Goal: Task Accomplishment & Management: Complete application form

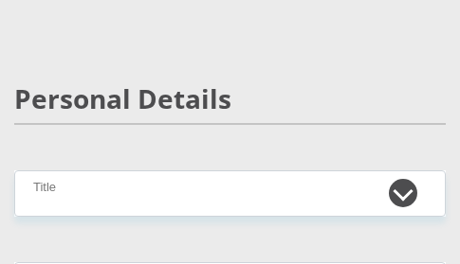
scroll to position [190, 0]
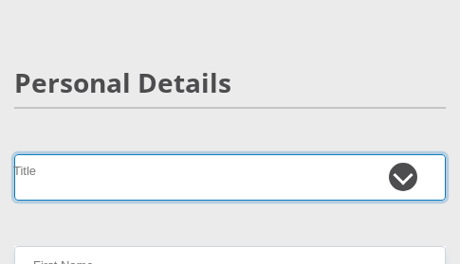
click at [86, 183] on select "Mr Ms Mrs Dr [PERSON_NAME]" at bounding box center [229, 177] width 431 height 46
select select "Ms"
click at [14, 154] on select "Mr Ms Mrs Dr [PERSON_NAME]" at bounding box center [229, 177] width 431 height 46
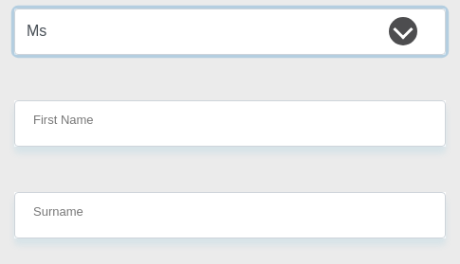
scroll to position [379, 0]
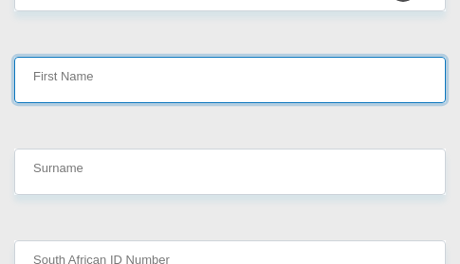
click at [77, 81] on input "First Name" at bounding box center [229, 80] width 431 height 46
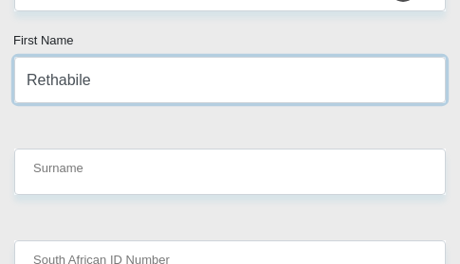
type input "Rethabile"
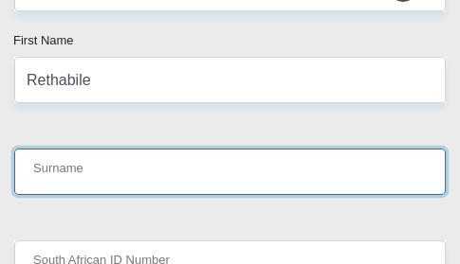
click at [103, 170] on input "Surname" at bounding box center [229, 172] width 431 height 46
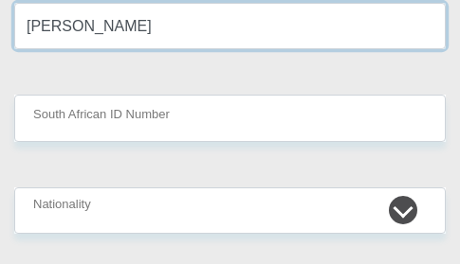
scroll to position [569, 0]
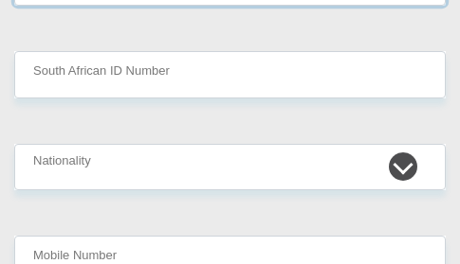
type input "[PERSON_NAME]"
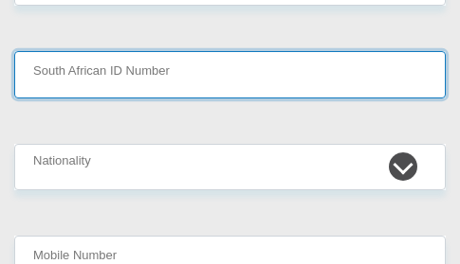
click at [105, 81] on input "South African ID Number" at bounding box center [229, 74] width 431 height 46
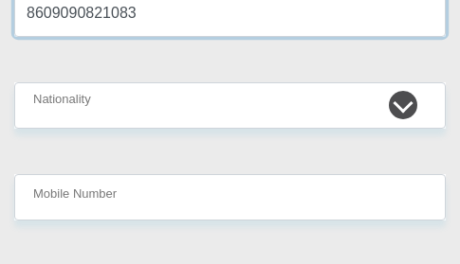
scroll to position [663, 0]
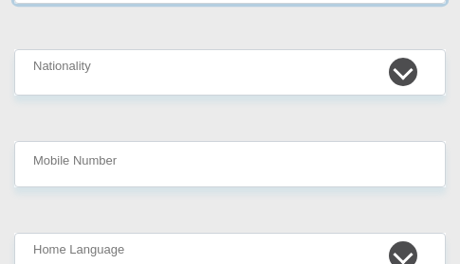
type input "8609090821083"
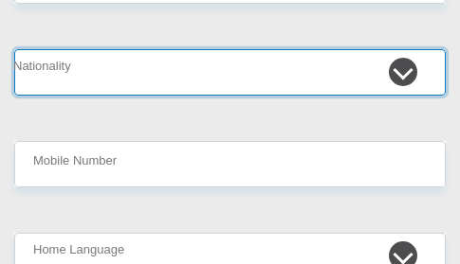
click at [168, 73] on select "[GEOGRAPHIC_DATA] [GEOGRAPHIC_DATA] [GEOGRAPHIC_DATA] [GEOGRAPHIC_DATA] [GEOGRA…" at bounding box center [229, 72] width 431 height 46
select select "ZAF"
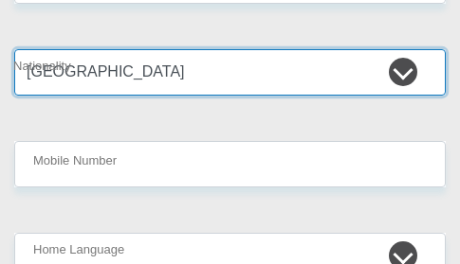
click at [14, 49] on select "[GEOGRAPHIC_DATA] [GEOGRAPHIC_DATA] [GEOGRAPHIC_DATA] [GEOGRAPHIC_DATA] [GEOGRA…" at bounding box center [229, 72] width 431 height 46
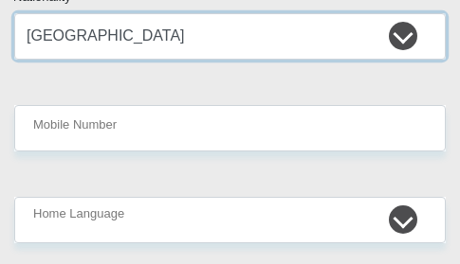
scroll to position [758, 0]
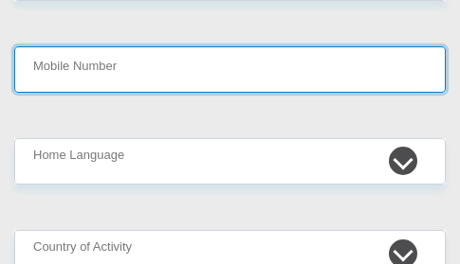
click at [154, 75] on input "Mobile Number" at bounding box center [229, 69] width 431 height 46
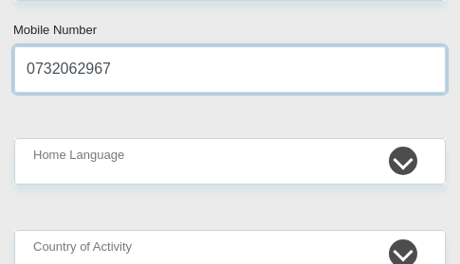
type input "0732062967"
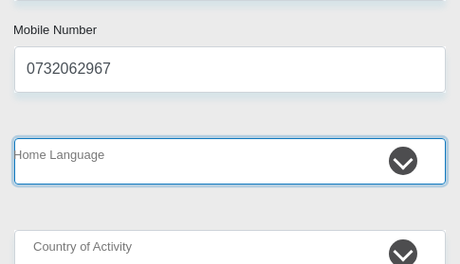
click at [395, 160] on select "Afrikaans English Sepedi South Ndebele Southern Sotho Swati Tsonga Tswana Venda…" at bounding box center [229, 161] width 431 height 46
select select "[DATE]"
click at [14, 138] on select "Afrikaans English Sepedi South Ndebele Southern Sotho Swati Tsonga Tswana Venda…" at bounding box center [229, 161] width 431 height 46
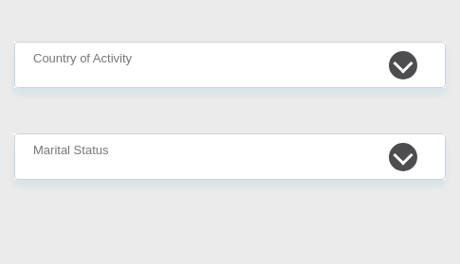
scroll to position [948, 0]
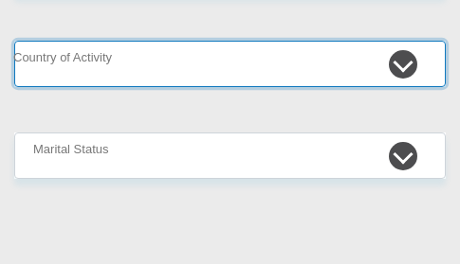
click at [100, 69] on select "[GEOGRAPHIC_DATA] [GEOGRAPHIC_DATA] [GEOGRAPHIC_DATA] [GEOGRAPHIC_DATA] [GEOGRA…" at bounding box center [229, 64] width 431 height 46
select select "ZAF"
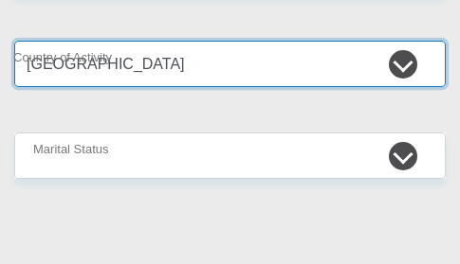
click at [14, 41] on select "[GEOGRAPHIC_DATA] [GEOGRAPHIC_DATA] [GEOGRAPHIC_DATA] [GEOGRAPHIC_DATA] [GEOGRA…" at bounding box center [229, 64] width 431 height 46
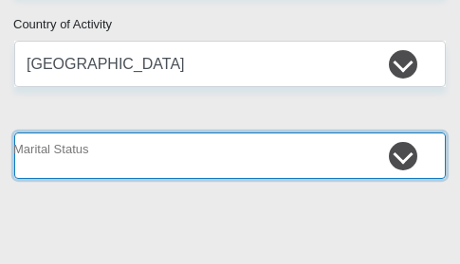
click at [394, 154] on select "Married ANC Single Divorced Widowed Married COP or Customary Law" at bounding box center [229, 156] width 431 height 46
select select "2"
click at [14, 133] on select "Married ANC Single Divorced Widowed Married COP or Customary Law" at bounding box center [229, 156] width 431 height 46
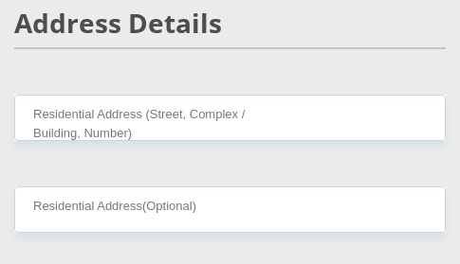
scroll to position [1232, 0]
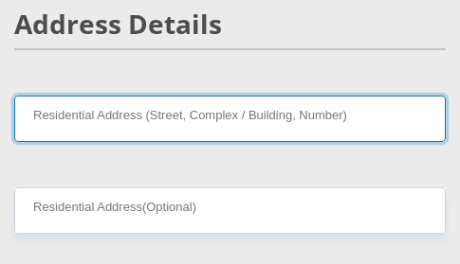
click at [91, 122] on input "Residential Address (Street, Complex / Building, Number)" at bounding box center [229, 119] width 431 height 46
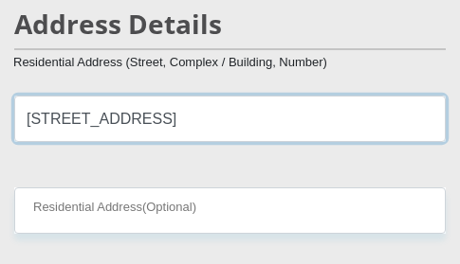
scroll to position [1327, 0]
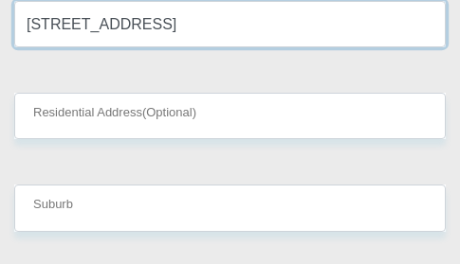
type input "[STREET_ADDRESS]"
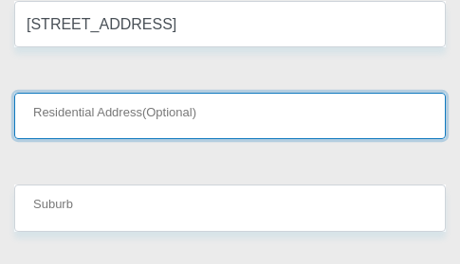
click at [96, 109] on input "Residential Address(Optional)" at bounding box center [229, 116] width 431 height 46
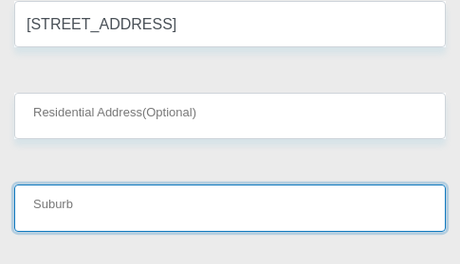
click at [71, 221] on input "Suburb" at bounding box center [229, 208] width 431 height 46
click at [61, 195] on input "Suburb" at bounding box center [229, 208] width 431 height 46
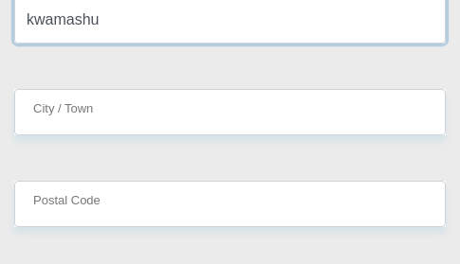
scroll to position [1516, 0]
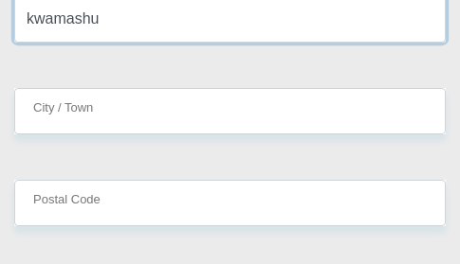
type input "kwamashu"
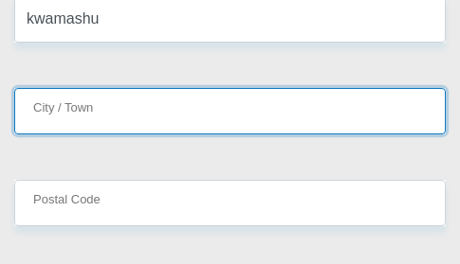
click at [81, 124] on input "City / Town" at bounding box center [229, 111] width 431 height 46
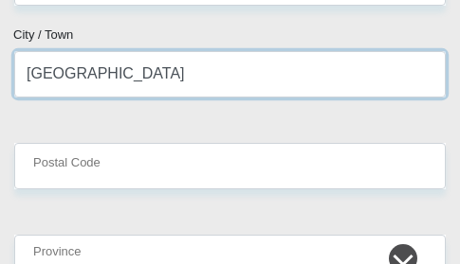
scroll to position [1611, 0]
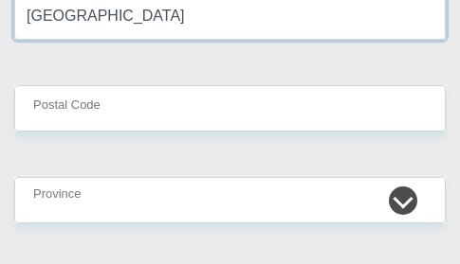
type input "[GEOGRAPHIC_DATA]"
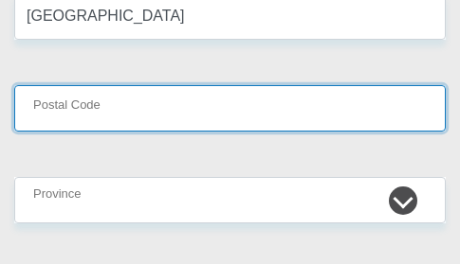
click at [96, 116] on input "Postal Code" at bounding box center [229, 108] width 431 height 46
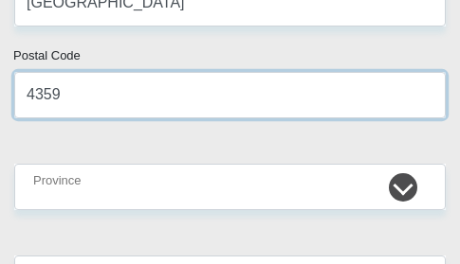
scroll to position [1706, 0]
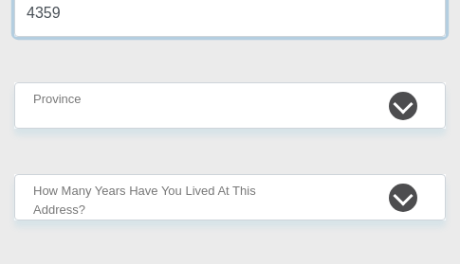
type input "4359"
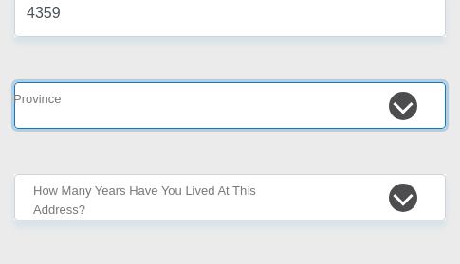
click at [69, 99] on select "Eastern Cape Free State [GEOGRAPHIC_DATA] [GEOGRAPHIC_DATA][DATE] [GEOGRAPHIC_D…" at bounding box center [229, 105] width 431 height 46
select select "[GEOGRAPHIC_DATA][DATE]"
click at [14, 82] on select "Eastern Cape Free State [GEOGRAPHIC_DATA] [GEOGRAPHIC_DATA][DATE] [GEOGRAPHIC_D…" at bounding box center [229, 105] width 431 height 46
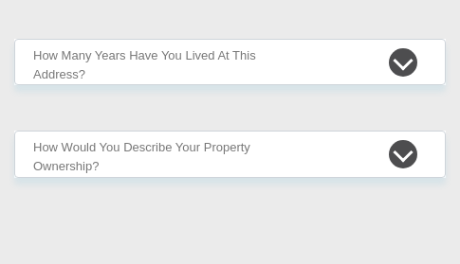
scroll to position [1801, 0]
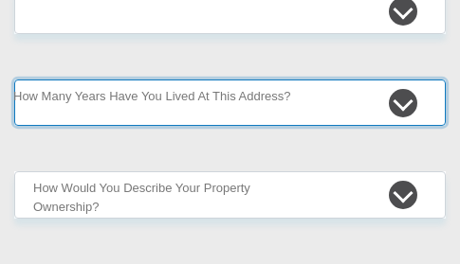
click at [180, 96] on select "less than 1 year 1-3 years 3-5 years 5+ years" at bounding box center [229, 103] width 431 height 46
select select "5"
click at [14, 80] on select "less than 1 year 1-3 years 3-5 years 5+ years" at bounding box center [229, 103] width 431 height 46
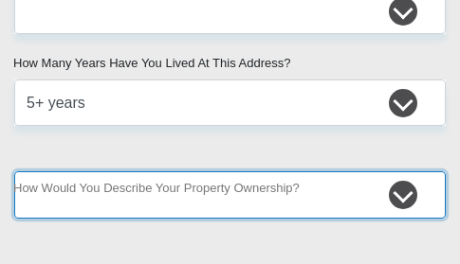
click at [102, 191] on select "Owned Rented Family Owned Company Dwelling" at bounding box center [229, 195] width 431 height 46
select select "parents"
click at [14, 172] on select "Owned Rented Family Owned Company Dwelling" at bounding box center [229, 195] width 431 height 46
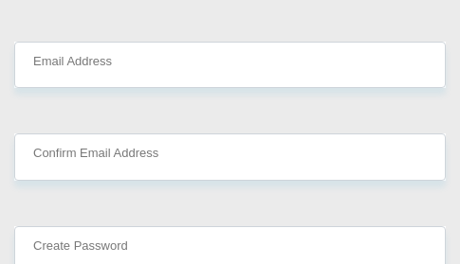
scroll to position [2180, 0]
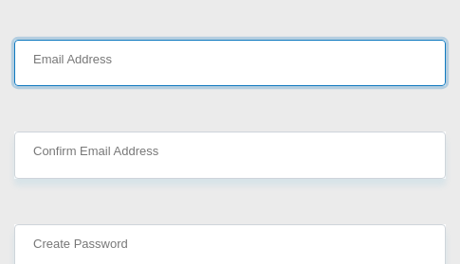
click at [118, 77] on input "Email Address" at bounding box center [229, 63] width 431 height 46
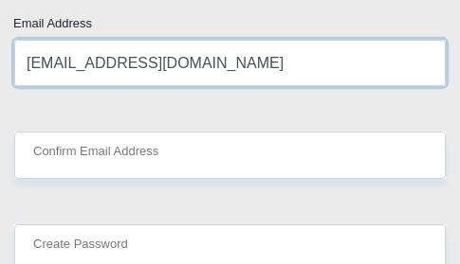
type input "[EMAIL_ADDRESS][DOMAIN_NAME]"
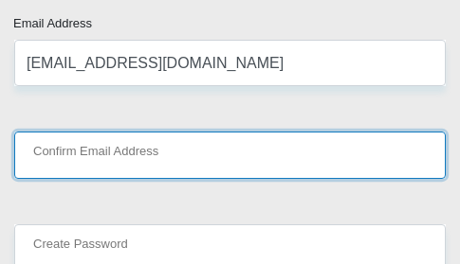
click at [149, 147] on input "Confirm Email Address" at bounding box center [229, 155] width 431 height 46
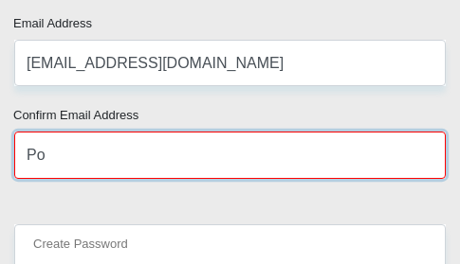
type input "P"
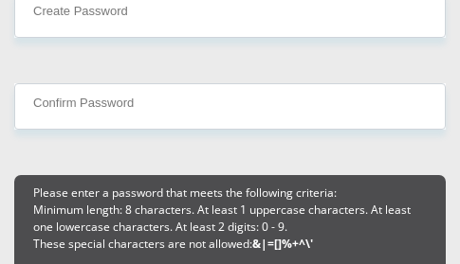
scroll to position [2369, 0]
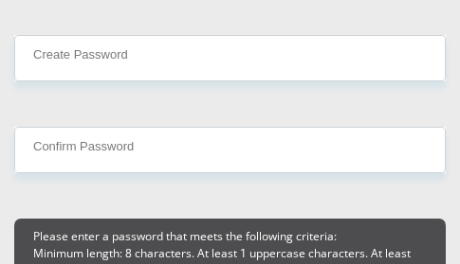
type input "[EMAIL_ADDRESS][DOMAIN_NAME]"
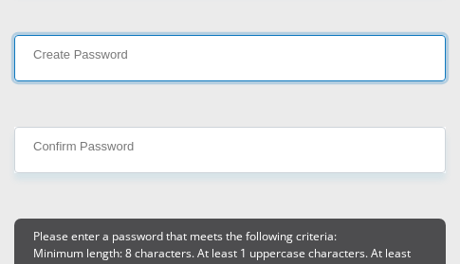
click at [55, 65] on input "Create Password" at bounding box center [229, 58] width 431 height 46
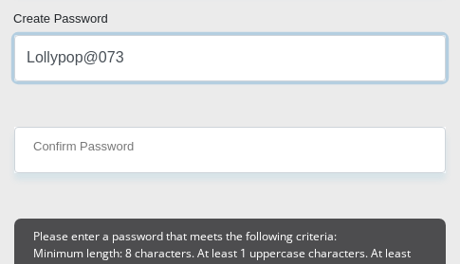
type input "Lollypop@073"
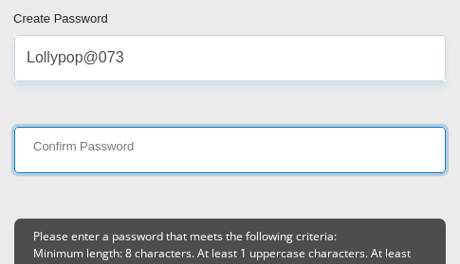
click at [86, 136] on input "Confirm Password" at bounding box center [229, 150] width 431 height 46
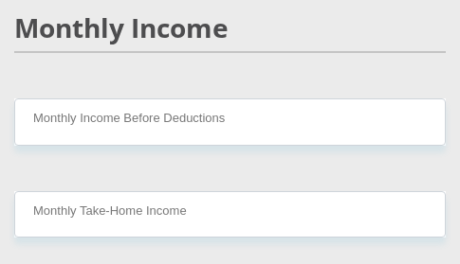
scroll to position [2748, 0]
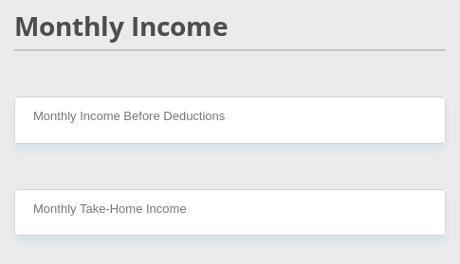
type input "Lollypop@073"
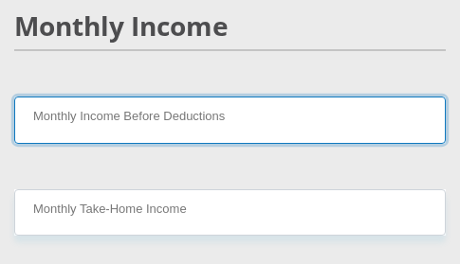
click at [100, 127] on input "Monthly Income Before Deductions" at bounding box center [229, 120] width 431 height 46
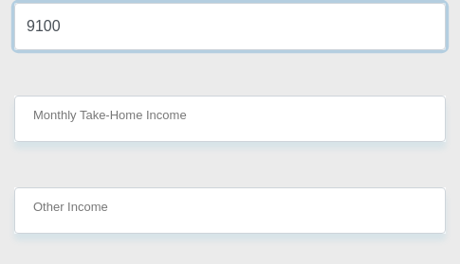
scroll to position [2843, 0]
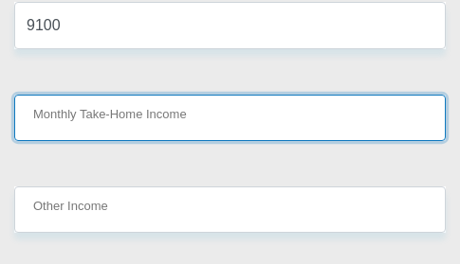
click at [118, 134] on input "Monthly Take-Home Income" at bounding box center [229, 118] width 431 height 46
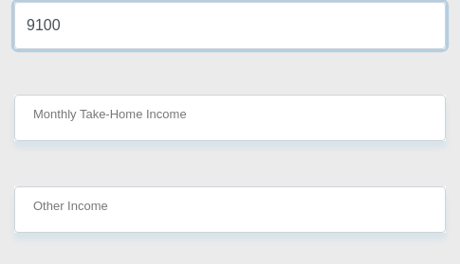
click at [73, 28] on input "9100" at bounding box center [229, 25] width 431 height 46
type input "9500"
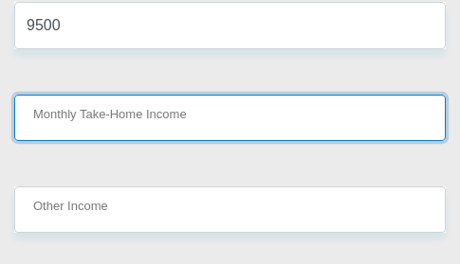
click at [103, 128] on input "Monthly Take-Home Income" at bounding box center [229, 118] width 431 height 46
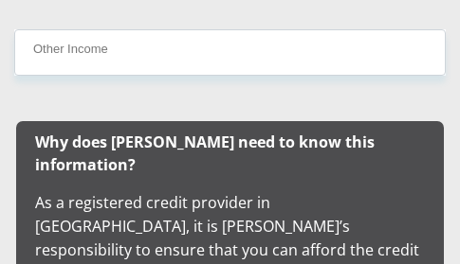
scroll to position [3032, 0]
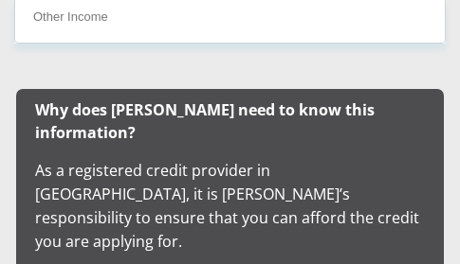
type input "9100"
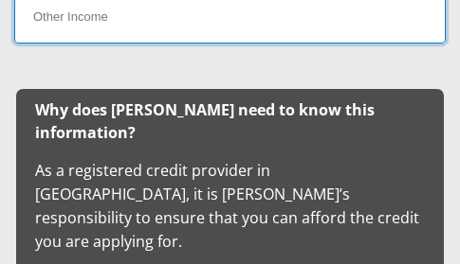
click at [94, 28] on input "Other Income" at bounding box center [229, 20] width 431 height 46
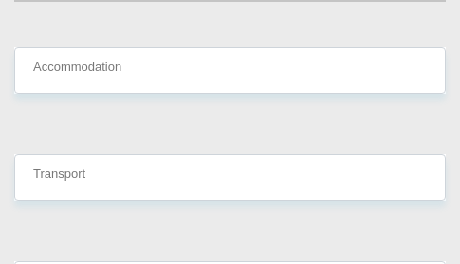
scroll to position [3506, 0]
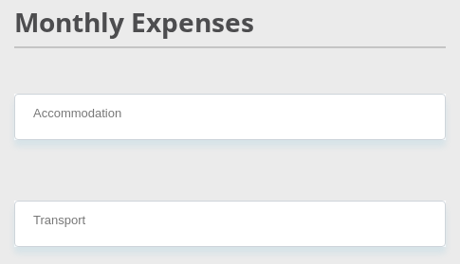
type input "5000"
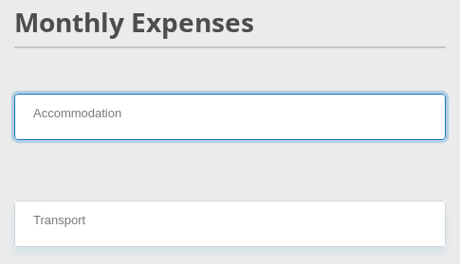
click at [105, 94] on input "Accommodation" at bounding box center [229, 117] width 431 height 46
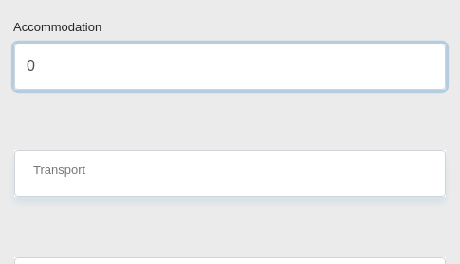
scroll to position [3601, 0]
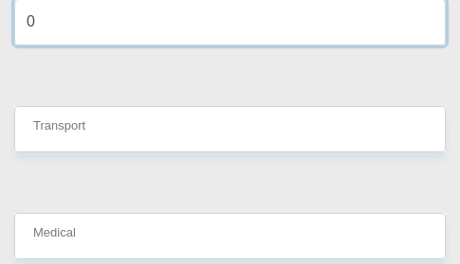
type input "0"
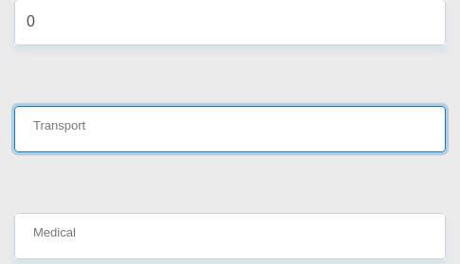
click at [75, 106] on input "Transport" at bounding box center [229, 129] width 431 height 46
type input "8"
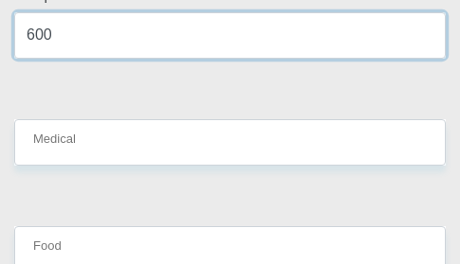
scroll to position [3696, 0]
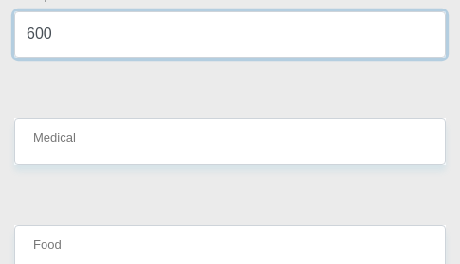
type input "600"
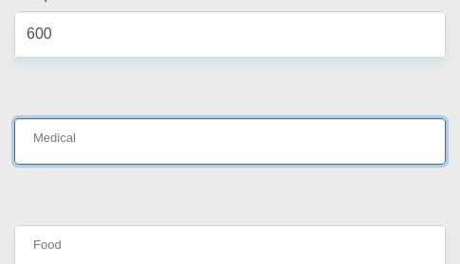
click at [84, 118] on input "Medical" at bounding box center [229, 141] width 431 height 46
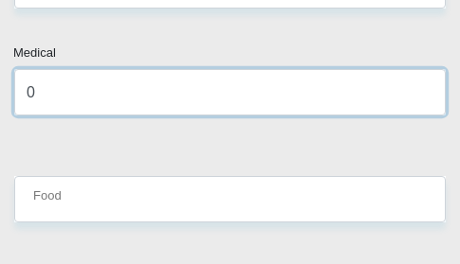
scroll to position [3791, 0]
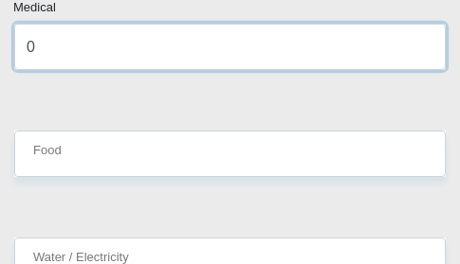
type input "0"
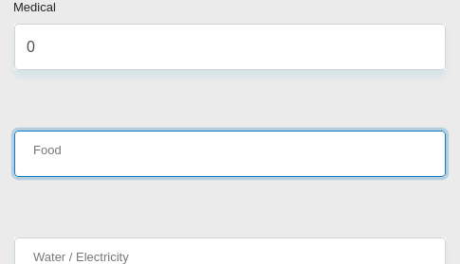
click at [80, 131] on input "Food" at bounding box center [229, 154] width 431 height 46
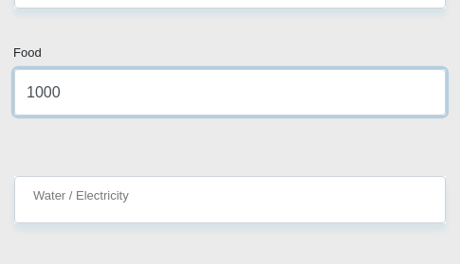
scroll to position [3980, 0]
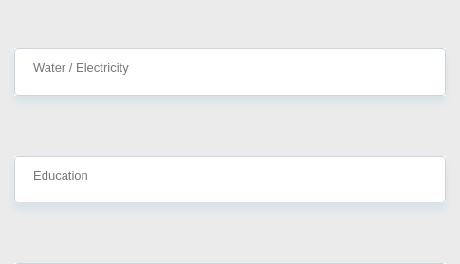
type input "1000"
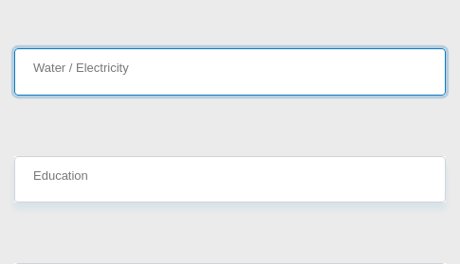
click at [94, 48] on input "Water / Electricity" at bounding box center [229, 71] width 431 height 46
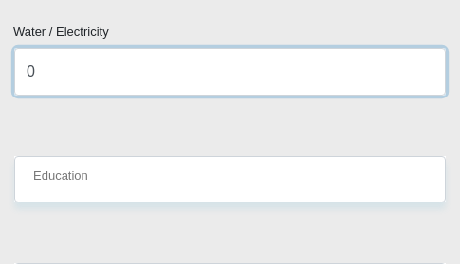
type input "0"
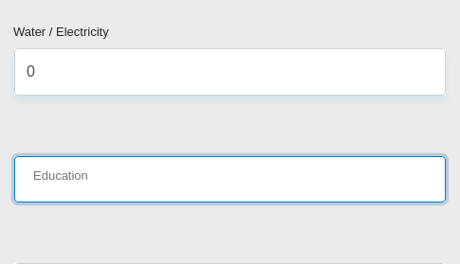
click at [55, 156] on input "Education" at bounding box center [229, 179] width 431 height 46
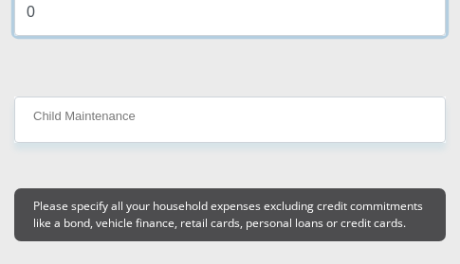
scroll to position [4170, 0]
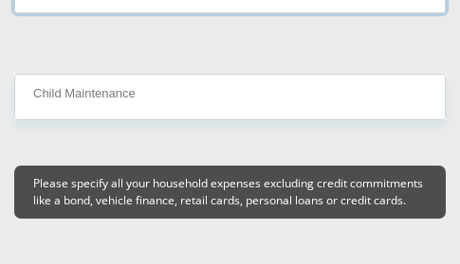
type input "0"
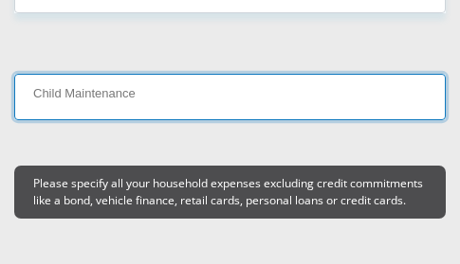
click at [65, 74] on input "Child Maintenance" at bounding box center [229, 97] width 431 height 46
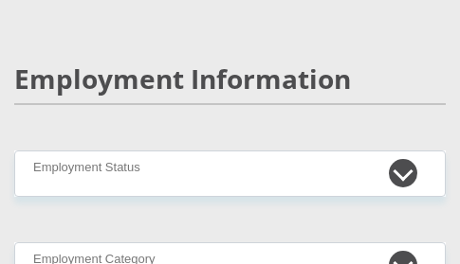
scroll to position [4454, 0]
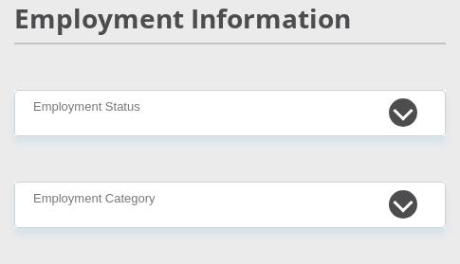
type input "0"
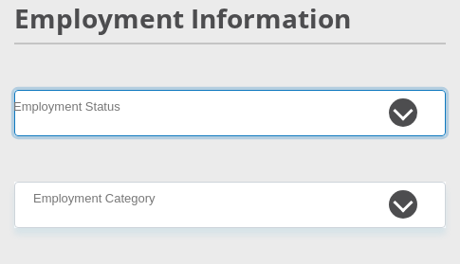
click at [99, 90] on select "Permanent/Full-time Part-time/Casual [DEMOGRAPHIC_DATA] Worker Self-Employed Ho…" at bounding box center [229, 113] width 431 height 46
select select "1"
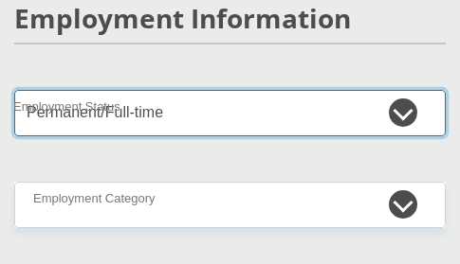
click at [14, 90] on select "Permanent/Full-time Part-time/Casual [DEMOGRAPHIC_DATA] Worker Self-Employed Ho…" at bounding box center [229, 113] width 431 height 46
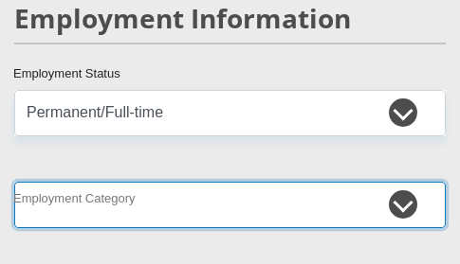
click at [140, 182] on select "AGRICULTURE ALCOHOL & TOBACCO CONSTRUCTION MATERIALS METALLURGY EQUIPMENT FOR R…" at bounding box center [229, 205] width 431 height 46
select select "53"
click at [14, 182] on select "AGRICULTURE ALCOHOL & TOBACCO CONSTRUCTION MATERIALS METALLURGY EQUIPMENT FOR R…" at bounding box center [229, 205] width 431 height 46
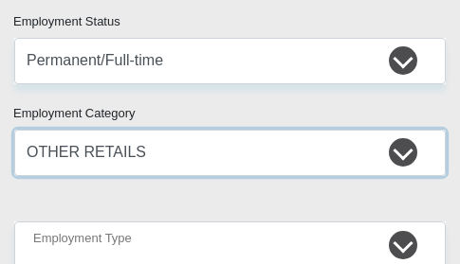
scroll to position [4549, 0]
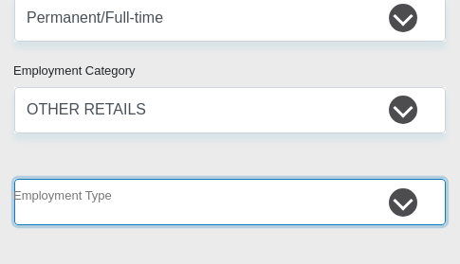
click at [133, 179] on select "College/Lecturer Craft Seller Creative Driver Executive Farmer Forces - Non Com…" at bounding box center [229, 202] width 431 height 46
select select "Service Industry"
click at [14, 179] on select "College/Lecturer Craft Seller Creative Driver Executive Farmer Forces - Non Com…" at bounding box center [229, 202] width 431 height 46
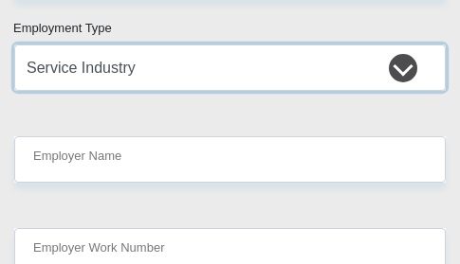
scroll to position [4738, 0]
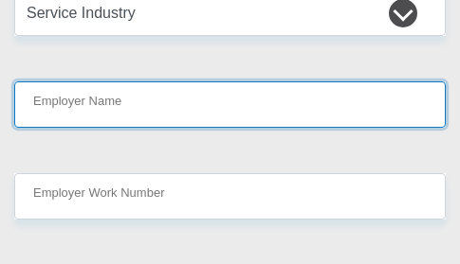
click at [137, 81] on input "Employer Name" at bounding box center [229, 104] width 431 height 46
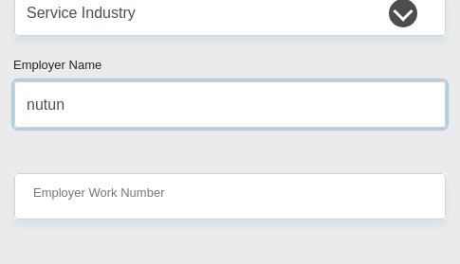
type input "nutun"
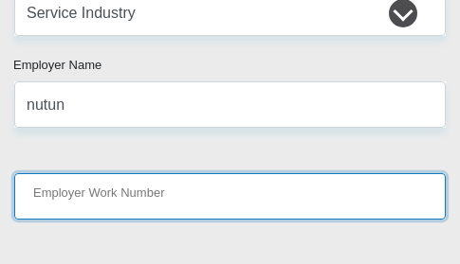
click at [199, 173] on input "Employer Work Number" at bounding box center [229, 196] width 431 height 46
click at [86, 173] on input "Employer Work Number" at bounding box center [229, 196] width 431 height 46
click at [138, 173] on input "Employer Work Number" at bounding box center [229, 196] width 431 height 46
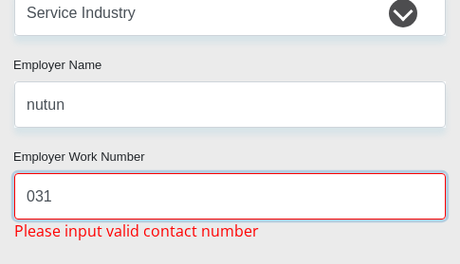
click at [101, 173] on input "031" at bounding box center [229, 196] width 431 height 46
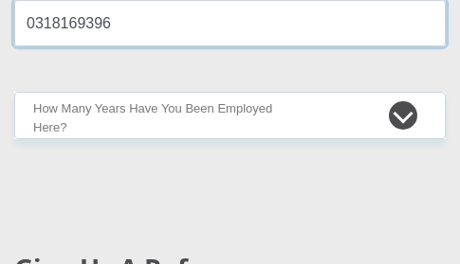
scroll to position [4928, 0]
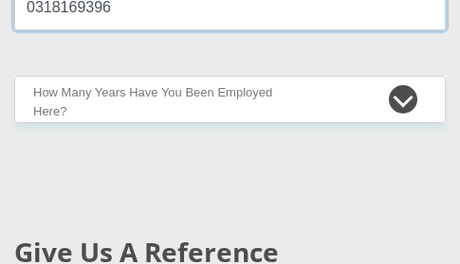
type input "0318169396"
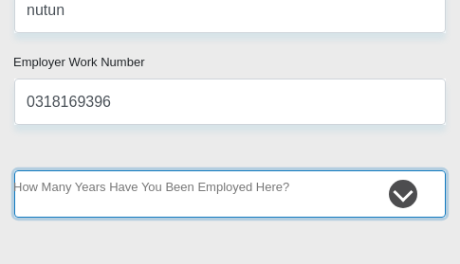
click at [160, 171] on select "less than 1 year 1-3 years 3-5 years 5+ years" at bounding box center [229, 194] width 431 height 46
select select "24"
click at [14, 171] on select "less than 1 year 1-3 years 3-5 years 5+ years" at bounding box center [229, 194] width 431 height 46
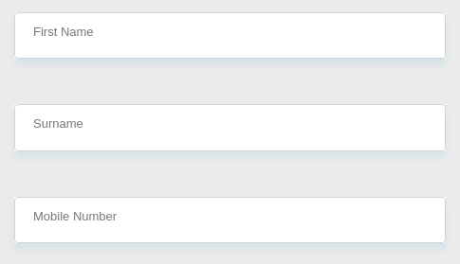
scroll to position [5212, 0]
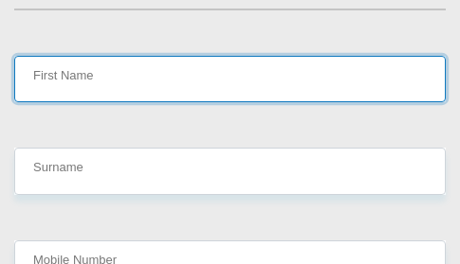
click at [78, 56] on input "First Name" at bounding box center [229, 79] width 431 height 46
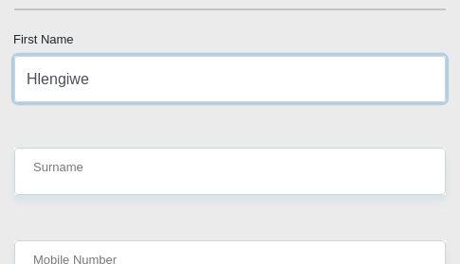
type input "Hlengiwe"
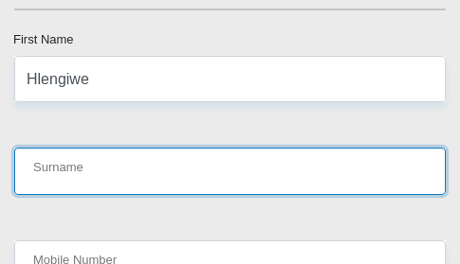
click at [70, 148] on input "Surname" at bounding box center [229, 171] width 431 height 46
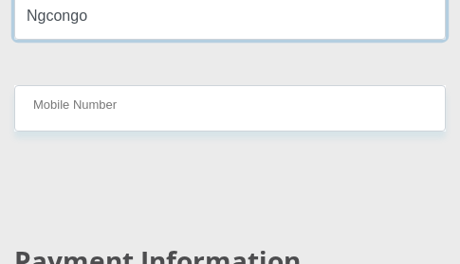
scroll to position [5307, 0]
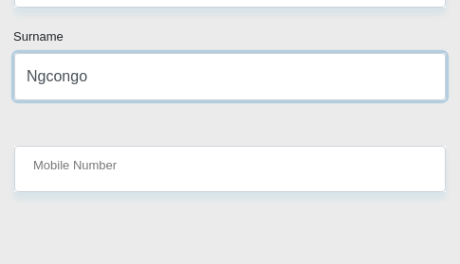
type input "Ngcongo"
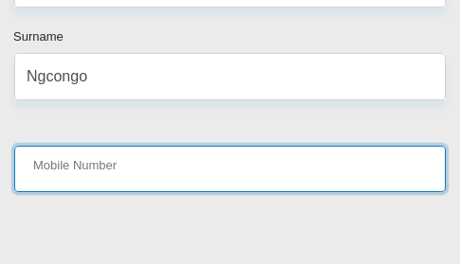
click at [95, 146] on input "Mobile Number" at bounding box center [229, 169] width 431 height 46
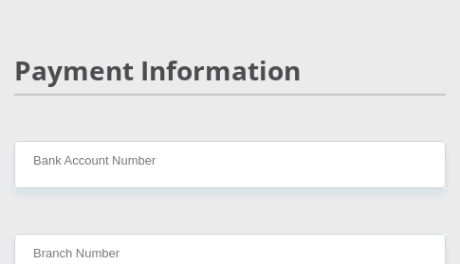
scroll to position [5591, 0]
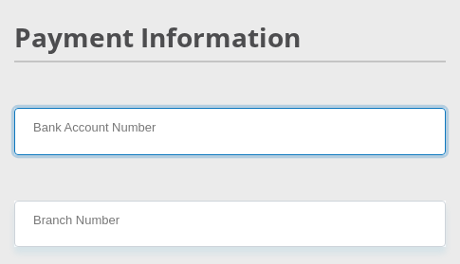
click at [97, 109] on input "Bank Account Number" at bounding box center [229, 131] width 431 height 46
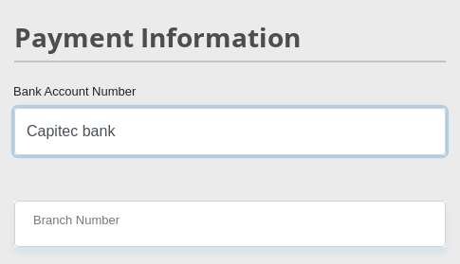
type input "Capitec bank"
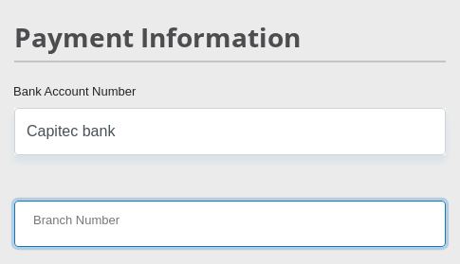
click at [89, 201] on input "Branch Number" at bounding box center [229, 224] width 431 height 46
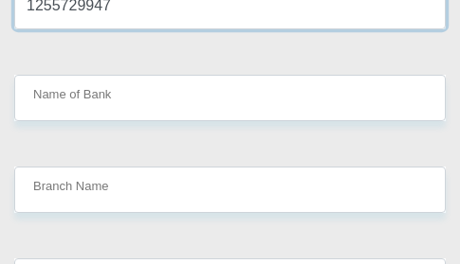
scroll to position [5781, 0]
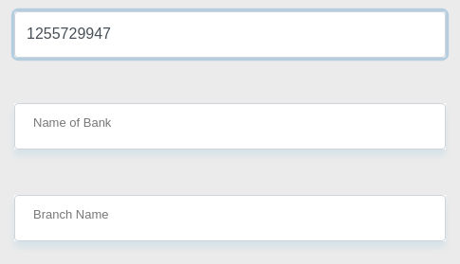
type input "1255729947"
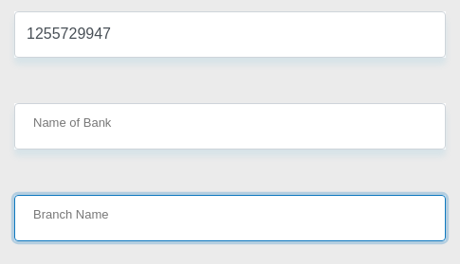
click at [167, 195] on input "Branch Name" at bounding box center [229, 218] width 431 height 46
click at [159, 195] on input "Branch Name" at bounding box center [229, 218] width 431 height 46
click at [168, 195] on input "Branch Name" at bounding box center [229, 218] width 431 height 46
click at [154, 195] on input "Branch Name" at bounding box center [229, 218] width 431 height 46
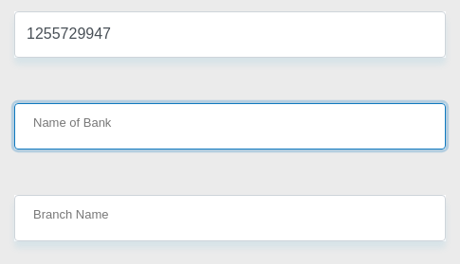
click at [126, 109] on input "Name of Bank" at bounding box center [229, 126] width 431 height 46
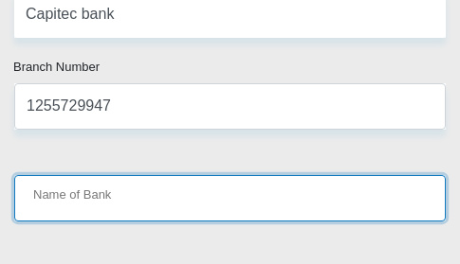
scroll to position [5591, 0]
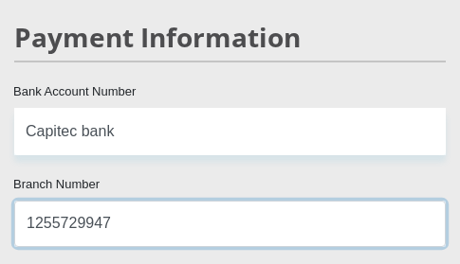
drag, startPoint x: 119, startPoint y: 205, endPoint x: 18, endPoint y: 187, distance: 103.0
click at [18, 201] on input "1255729947" at bounding box center [229, 224] width 431 height 46
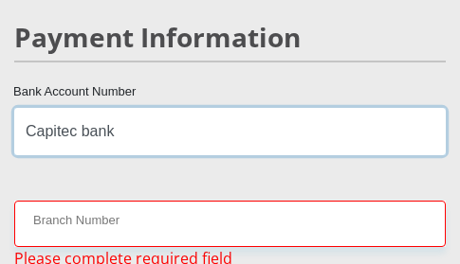
click at [80, 108] on input "Capitec bank" at bounding box center [229, 131] width 431 height 46
drag, startPoint x: 161, startPoint y: 105, endPoint x: -9, endPoint y: 89, distance: 171.3
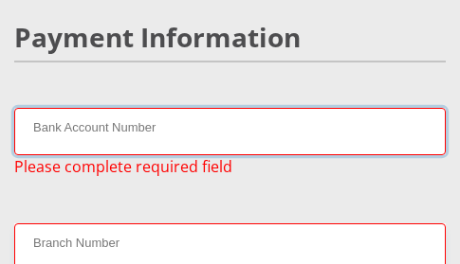
paste input "1255729947"
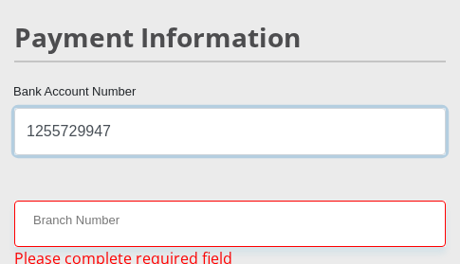
type input "1255729947"
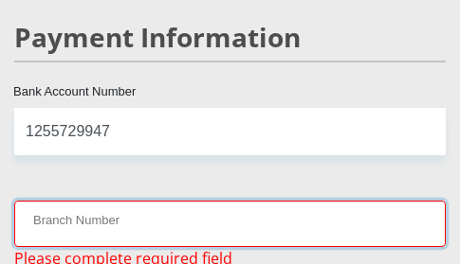
click at [113, 203] on input "Branch Number" at bounding box center [229, 224] width 431 height 46
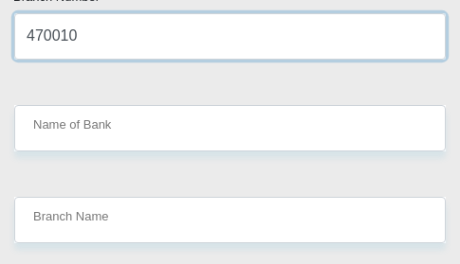
scroll to position [5781, 0]
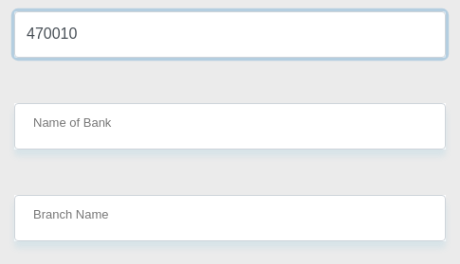
type input "470010"
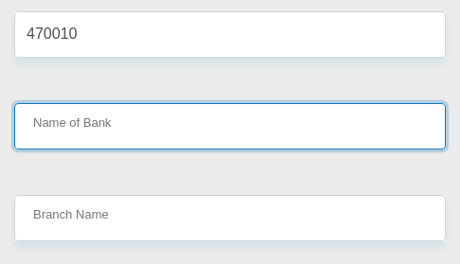
click at [103, 103] on input "Name of Bank" at bounding box center [229, 126] width 431 height 46
type input "CAPITEC BANK LIMITED"
type input "CAPITEC BANK CPC"
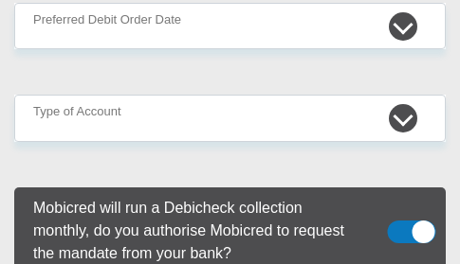
scroll to position [5970, 0]
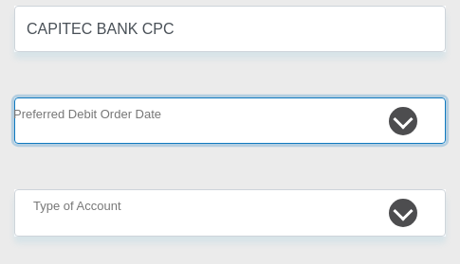
click at [400, 98] on select "1st 2nd 3rd 4th 5th 7th 18th 19th 20th 21st 22nd 23rd 24th 25th 26th 27th 28th …" at bounding box center [229, 121] width 431 height 46
select select "30"
click at [14, 98] on select "1st 2nd 3rd 4th 5th 7th 18th 19th 20th 21st 22nd 23rd 24th 25th 26th 27th 28th …" at bounding box center [229, 121] width 431 height 46
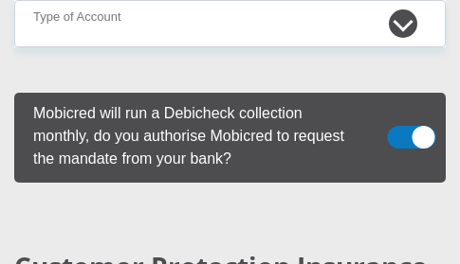
scroll to position [6065, 0]
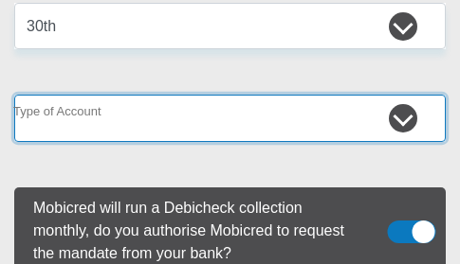
click at [404, 95] on select "Cheque Savings" at bounding box center [229, 118] width 431 height 46
select select "SAV"
click at [14, 95] on select "Cheque Savings" at bounding box center [229, 118] width 431 height 46
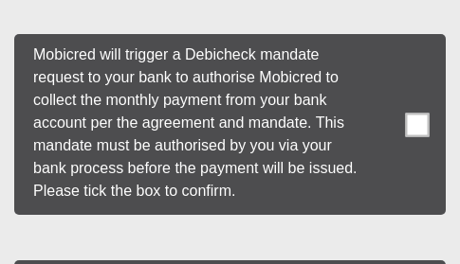
scroll to position [7865, 0]
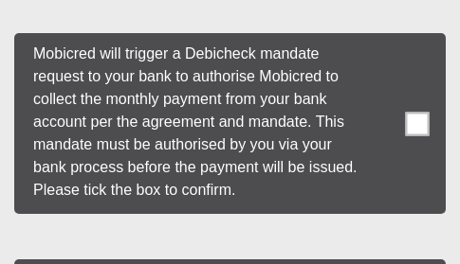
click at [415, 112] on span at bounding box center [418, 124] width 24 height 24
click at [384, 38] on input "checkbox" at bounding box center [384, 38] width 0 height 0
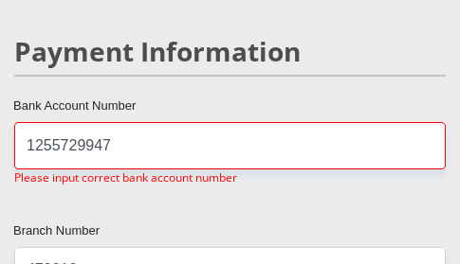
scroll to position [5620, 0]
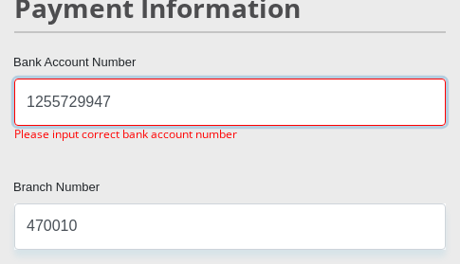
click at [51, 79] on input "1255729947" at bounding box center [229, 102] width 431 height 46
type input "125729947"
click at [178, 79] on input "125729947" at bounding box center [229, 102] width 431 height 46
drag, startPoint x: 136, startPoint y: 81, endPoint x: -11, endPoint y: 68, distance: 147.5
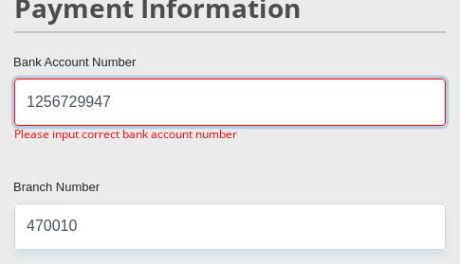
type input "1256729947"
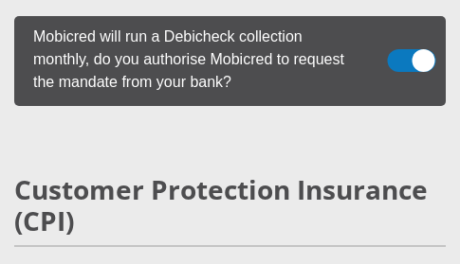
scroll to position [6189, 0]
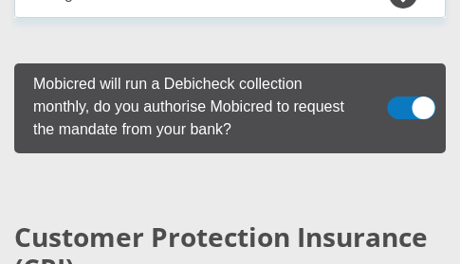
click at [414, 97] on span at bounding box center [412, 108] width 48 height 23
click at [403, 80] on input "checkbox" at bounding box center [403, 80] width 0 height 0
click at [407, 97] on span at bounding box center [412, 108] width 48 height 23
click at [403, 80] on input "checkbox" at bounding box center [403, 80] width 0 height 0
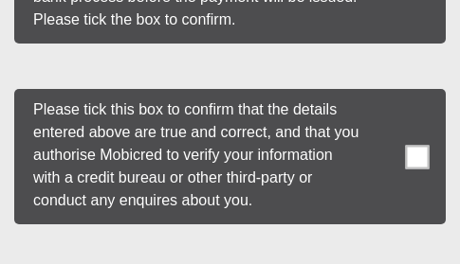
scroll to position [8084, 0]
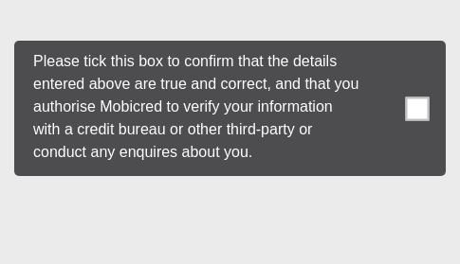
click at [423, 97] on span at bounding box center [418, 109] width 24 height 24
click at [384, 45] on input "checkbox" at bounding box center [384, 45] width 0 height 0
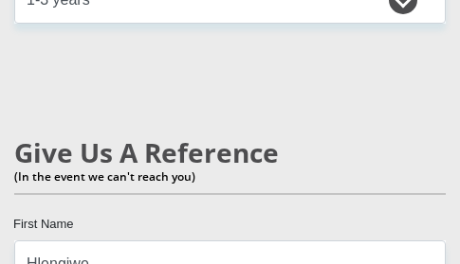
scroll to position [5059, 0]
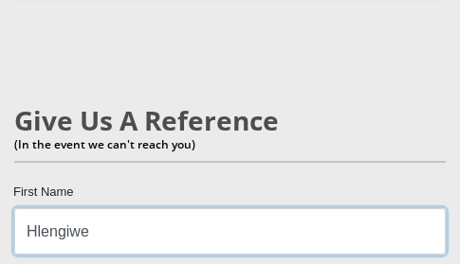
drag, startPoint x: 118, startPoint y: 204, endPoint x: 4, endPoint y: 197, distance: 113.9
click at [4, 208] on div "Hlengiwe First Name" at bounding box center [230, 231] width 460 height 46
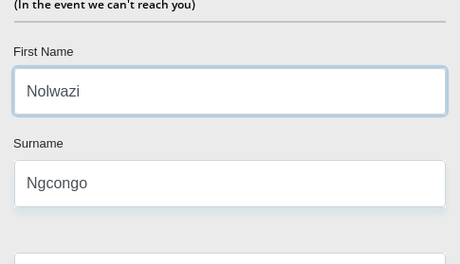
scroll to position [5249, 0]
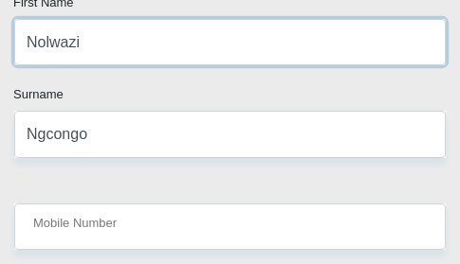
type input "Nolwazi"
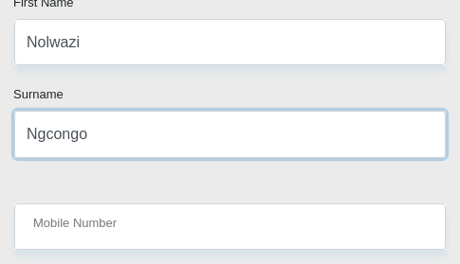
click at [97, 113] on input "Ngcongo" at bounding box center [229, 134] width 431 height 46
type input "N"
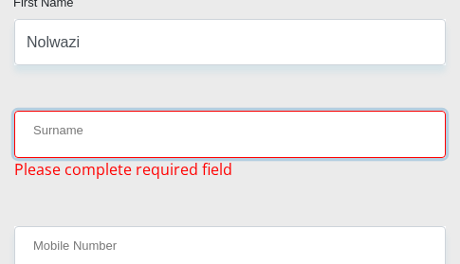
type input "M"
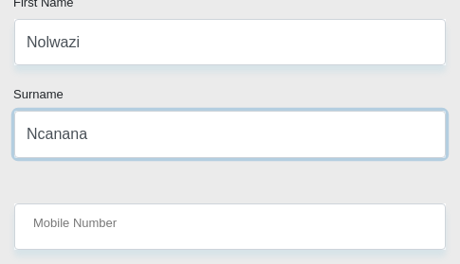
type input "Ncanana"
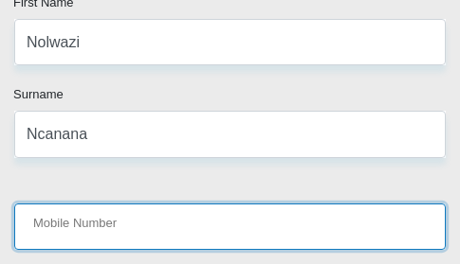
click at [118, 204] on input "Mobile Number" at bounding box center [229, 227] width 431 height 46
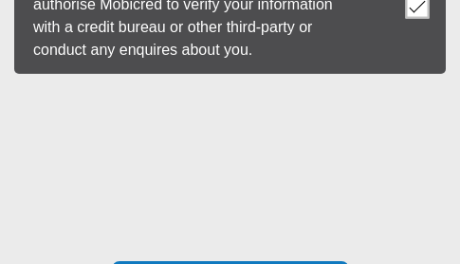
scroll to position [8558, 0]
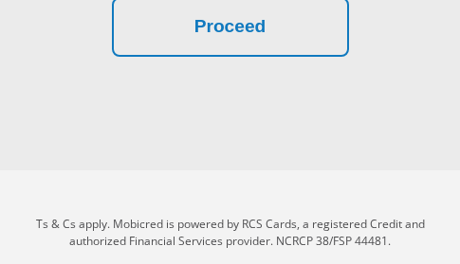
type input "0836606054"
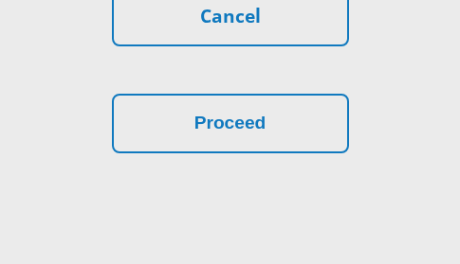
scroll to position [8463, 0]
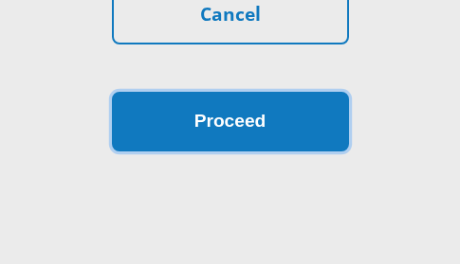
click at [208, 103] on button "Proceed" at bounding box center [230, 122] width 237 height 60
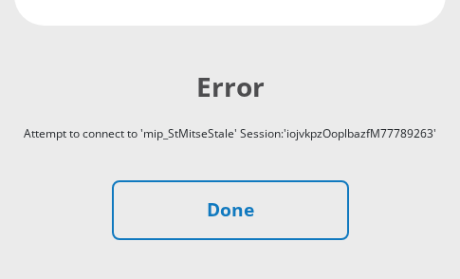
scroll to position [663, 0]
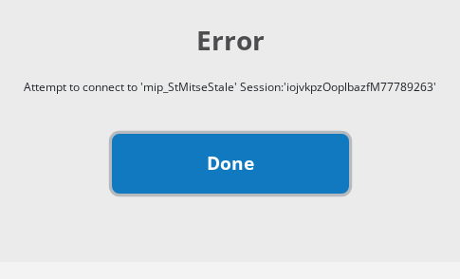
click at [250, 173] on link "Done" at bounding box center [230, 164] width 237 height 60
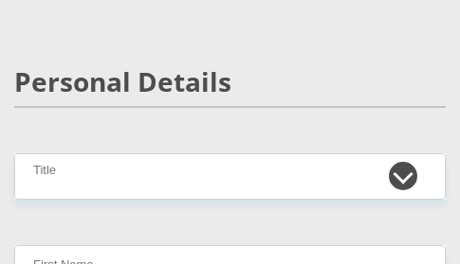
scroll to position [190, 0]
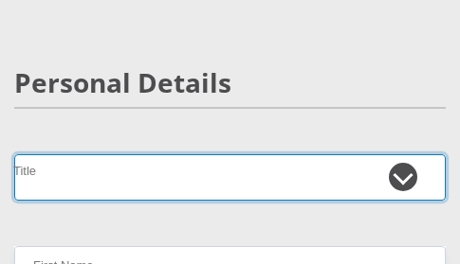
click at [396, 173] on select "Mr Ms Mrs Dr [PERSON_NAME]" at bounding box center [229, 177] width 431 height 46
select select "Ms"
click at [14, 154] on select "Mr Ms Mrs Dr [PERSON_NAME]" at bounding box center [229, 177] width 431 height 46
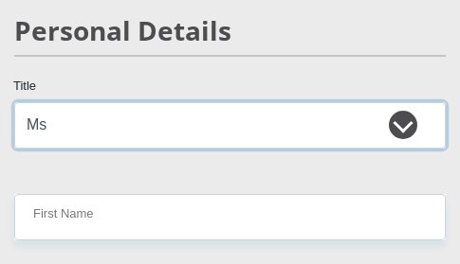
scroll to position [379, 0]
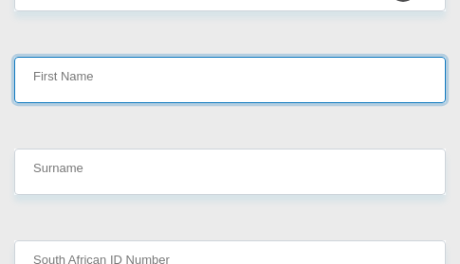
click at [190, 88] on input "First Name" at bounding box center [229, 80] width 431 height 46
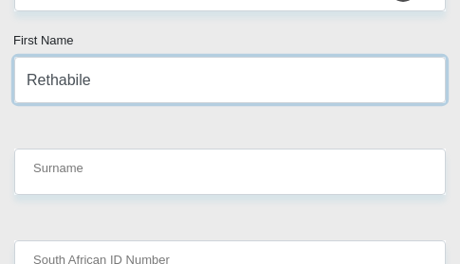
type input "Rethabile"
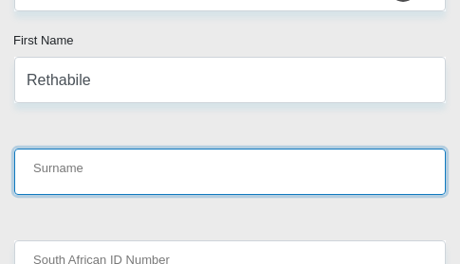
click at [101, 169] on input "Surname" at bounding box center [229, 172] width 431 height 46
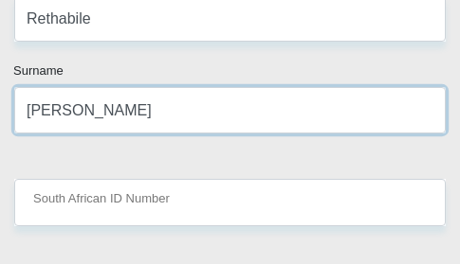
scroll to position [474, 0]
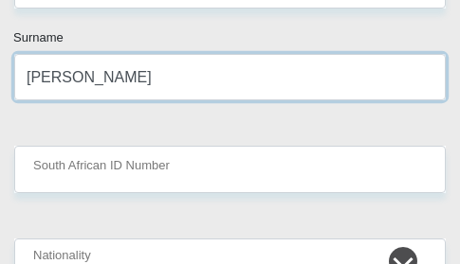
type input "[PERSON_NAME]"
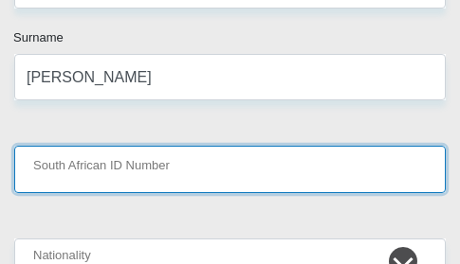
click at [112, 172] on input "South African ID Number" at bounding box center [229, 169] width 431 height 46
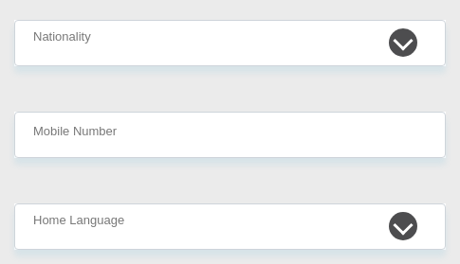
scroll to position [663, 0]
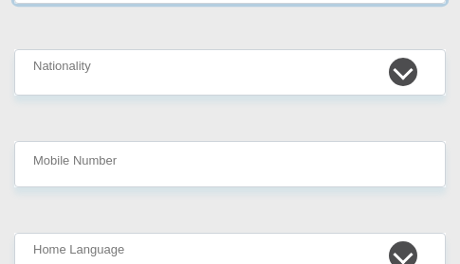
type input "8609090821083"
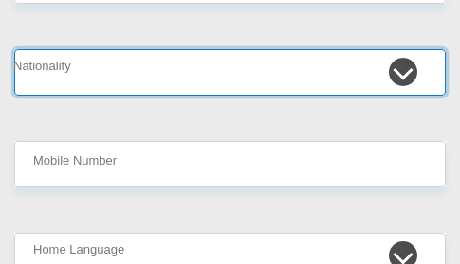
click at [110, 78] on select "[GEOGRAPHIC_DATA] [GEOGRAPHIC_DATA] [GEOGRAPHIC_DATA] [GEOGRAPHIC_DATA] [GEOGRA…" at bounding box center [229, 72] width 431 height 46
select select "ZAF"
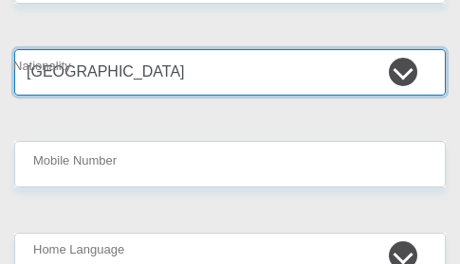
click at [14, 49] on select "[GEOGRAPHIC_DATA] [GEOGRAPHIC_DATA] [GEOGRAPHIC_DATA] [GEOGRAPHIC_DATA] [GEOGRA…" at bounding box center [229, 72] width 431 height 46
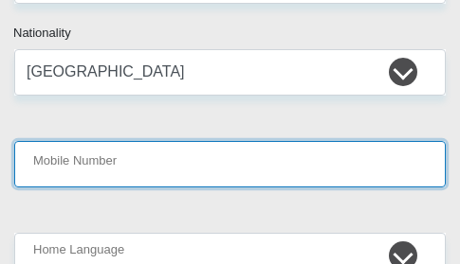
click at [112, 158] on input "Mobile Number" at bounding box center [229, 164] width 431 height 46
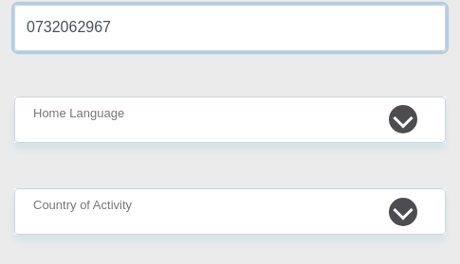
scroll to position [758, 0]
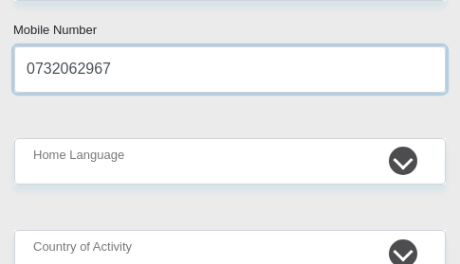
type input "0732062967"
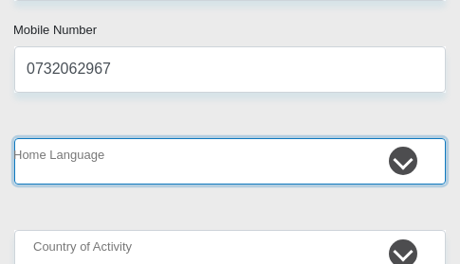
click at [108, 158] on select "Afrikaans English Sepedi South Ndebele Southern Sotho Swati Tsonga Tswana Venda…" at bounding box center [229, 161] width 431 height 46
select select "[DATE]"
click at [14, 138] on select "Afrikaans English Sepedi South Ndebele Southern Sotho Swati Tsonga Tswana Venda…" at bounding box center [229, 161] width 431 height 46
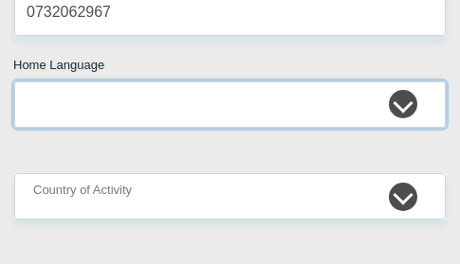
scroll to position [853, 0]
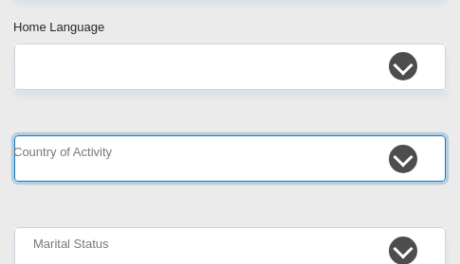
click at [220, 159] on select "[GEOGRAPHIC_DATA] [GEOGRAPHIC_DATA] [GEOGRAPHIC_DATA] [GEOGRAPHIC_DATA] [GEOGRA…" at bounding box center [229, 159] width 431 height 46
select select "ZAF"
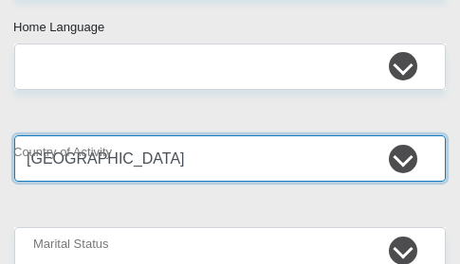
click at [14, 136] on select "[GEOGRAPHIC_DATA] [GEOGRAPHIC_DATA] [GEOGRAPHIC_DATA] [GEOGRAPHIC_DATA] [GEOGRA…" at bounding box center [229, 159] width 431 height 46
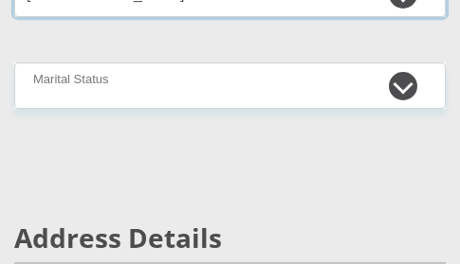
scroll to position [1042, 0]
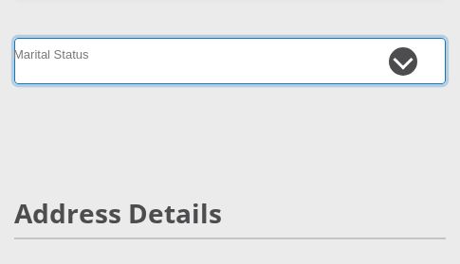
click at [143, 47] on select "Married ANC Single Divorced Widowed Married COP or Customary Law" at bounding box center [229, 61] width 431 height 46
select select "2"
click at [14, 38] on select "Married ANC Single Divorced Widowed Married COP or Customary Law" at bounding box center [229, 61] width 431 height 46
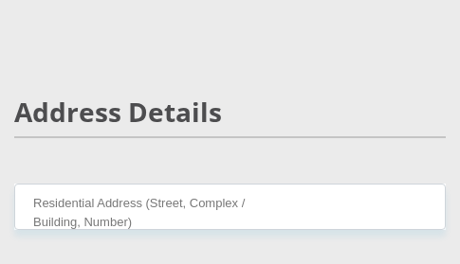
scroll to position [1232, 0]
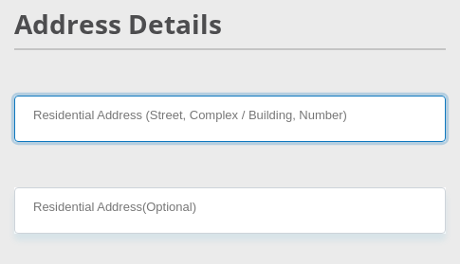
click at [156, 127] on input "Residential Address (Street, Complex / Building, Number)" at bounding box center [229, 119] width 431 height 46
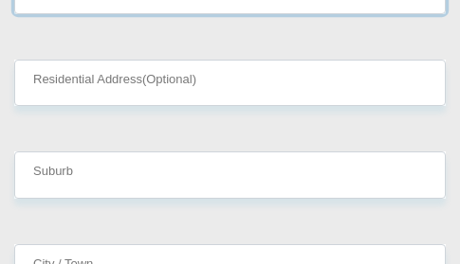
scroll to position [1327, 0]
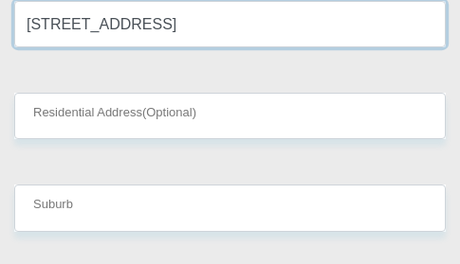
type input "45 dladla road"
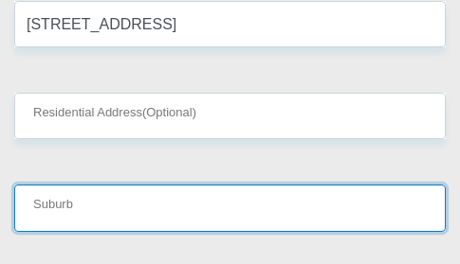
click at [39, 226] on input "Suburb" at bounding box center [229, 208] width 431 height 46
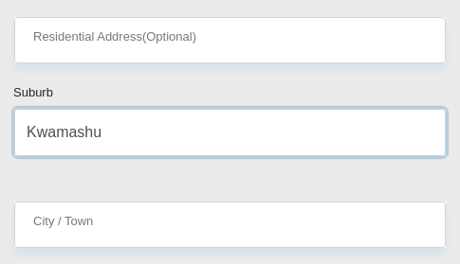
scroll to position [1516, 0]
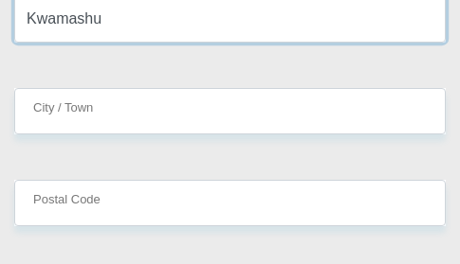
type input "Kwamashu"
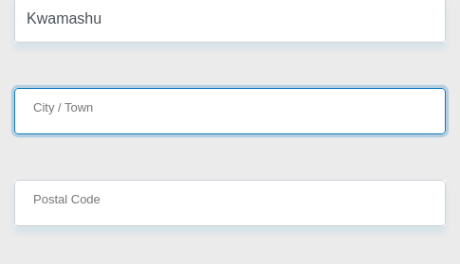
click at [92, 106] on input "City / Town" at bounding box center [229, 111] width 431 height 46
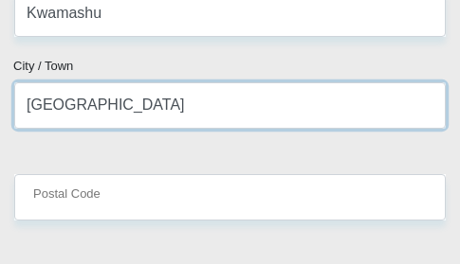
scroll to position [1611, 0]
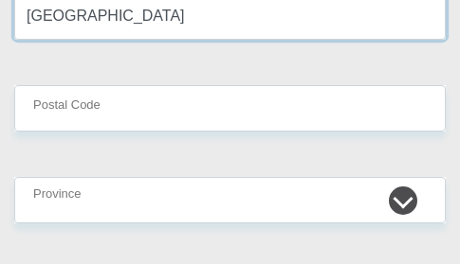
type input "[GEOGRAPHIC_DATA]"
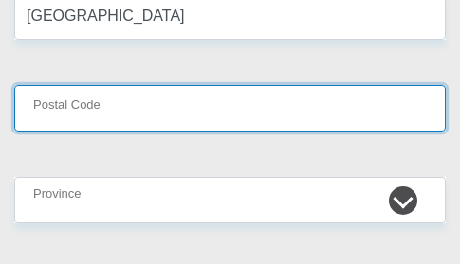
click at [97, 115] on input "Postal Code" at bounding box center [229, 108] width 431 height 46
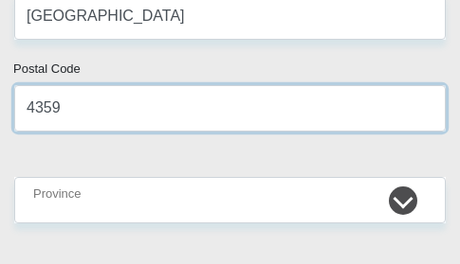
type input "4359"
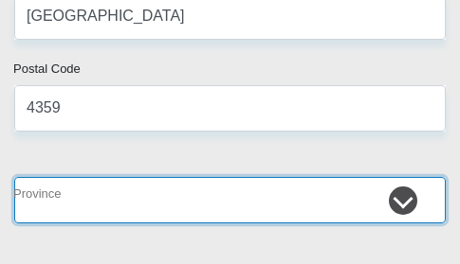
click at [171, 200] on select "Eastern Cape Free State [GEOGRAPHIC_DATA] [GEOGRAPHIC_DATA][DATE] [GEOGRAPHIC_D…" at bounding box center [229, 200] width 431 height 46
select select "[GEOGRAPHIC_DATA][DATE]"
click at [14, 177] on select "Eastern Cape Free State [GEOGRAPHIC_DATA] [GEOGRAPHIC_DATA][DATE] [GEOGRAPHIC_D…" at bounding box center [229, 200] width 431 height 46
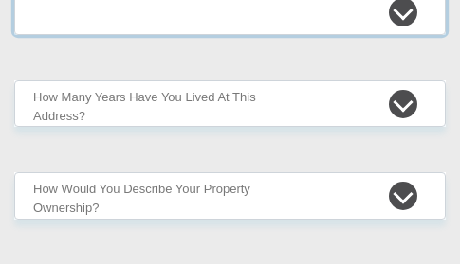
scroll to position [1801, 0]
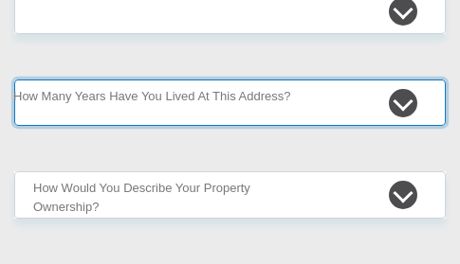
click at [166, 110] on select "less than 1 year 1-3 years 3-5 years 5+ years" at bounding box center [229, 103] width 431 height 46
select select "5"
click at [14, 80] on select "less than 1 year 1-3 years 3-5 years 5+ years" at bounding box center [229, 103] width 431 height 46
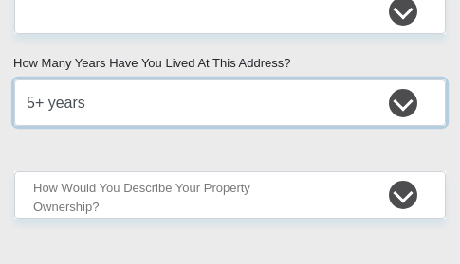
scroll to position [1895, 0]
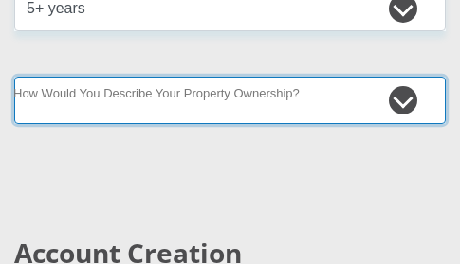
click at [136, 97] on select "Owned Rented Family Owned Company Dwelling" at bounding box center [229, 100] width 431 height 46
select select "parents"
click at [14, 77] on select "Owned Rented Family Owned Company Dwelling" at bounding box center [229, 100] width 431 height 46
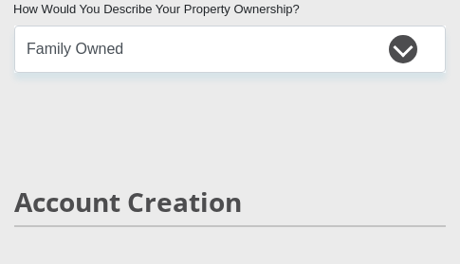
scroll to position [2180, 0]
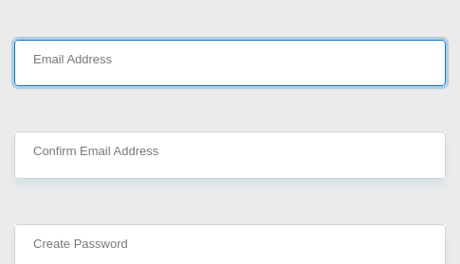
click at [78, 80] on input "Email Address" at bounding box center [229, 63] width 431 height 46
click at [71, 69] on input "Email Address" at bounding box center [229, 63] width 431 height 46
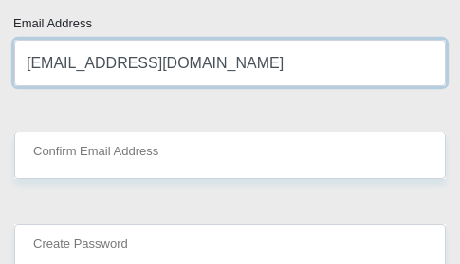
type input "[EMAIL_ADDRESS][DOMAIN_NAME]"
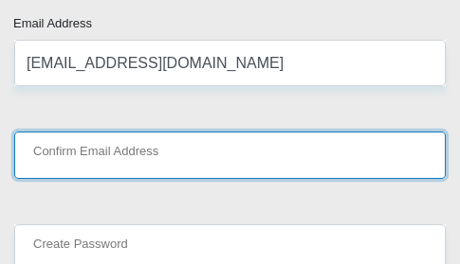
click at [63, 161] on input "Confirm Email Address" at bounding box center [229, 155] width 431 height 46
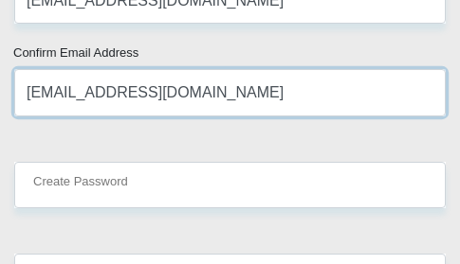
scroll to position [2274, 0]
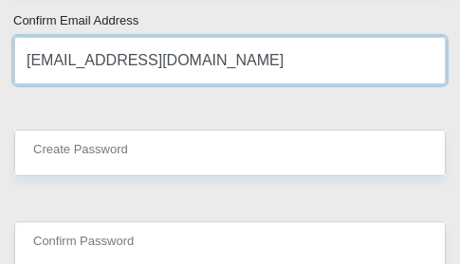
type input "[EMAIL_ADDRESS][DOMAIN_NAME]"
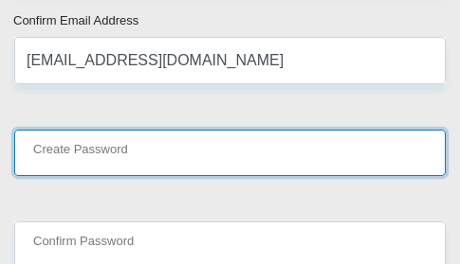
click at [87, 171] on input "Create Password" at bounding box center [229, 153] width 431 height 46
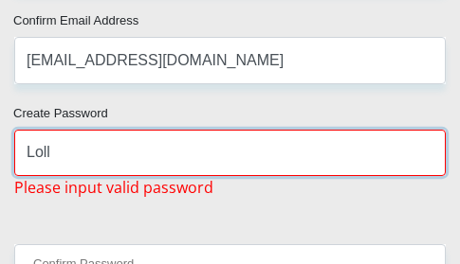
click at [175, 170] on input "Loll" at bounding box center [229, 153] width 431 height 46
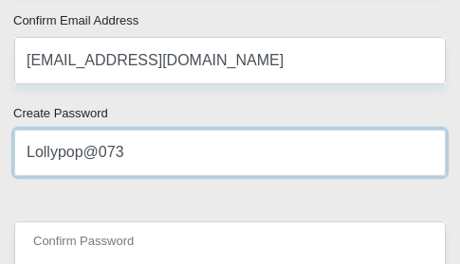
scroll to position [2369, 0]
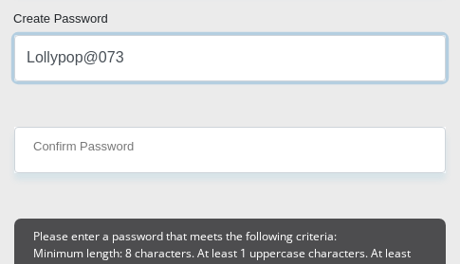
type input "Lollypop@073"
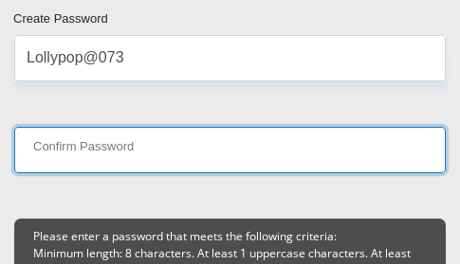
click at [126, 143] on input "Confirm Password" at bounding box center [229, 150] width 431 height 46
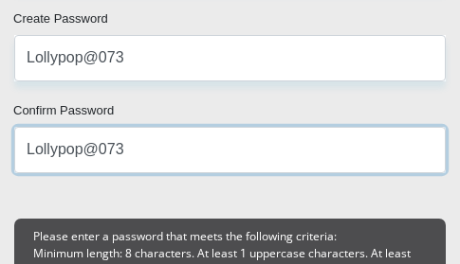
type input "Lollypop@073"
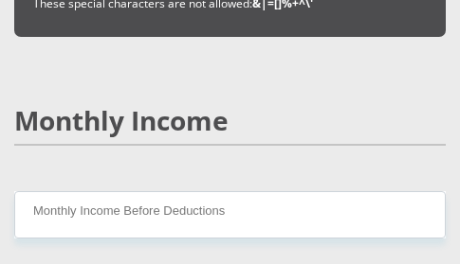
scroll to position [2748, 0]
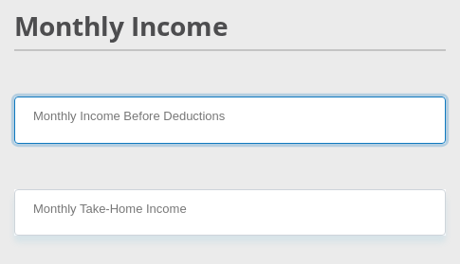
click at [110, 125] on input "Monthly Income Before Deductions" at bounding box center [229, 120] width 431 height 46
click at [215, 111] on input "Monthly Income Before Deductions" at bounding box center [229, 120] width 431 height 46
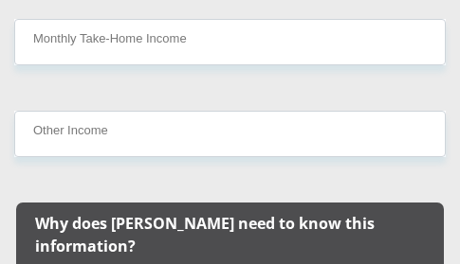
scroll to position [2938, 0]
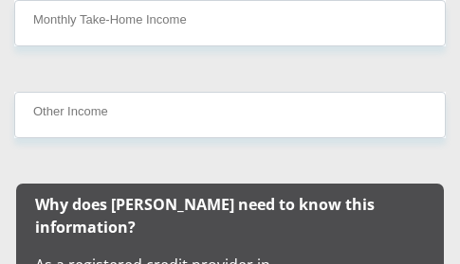
type input "9500"
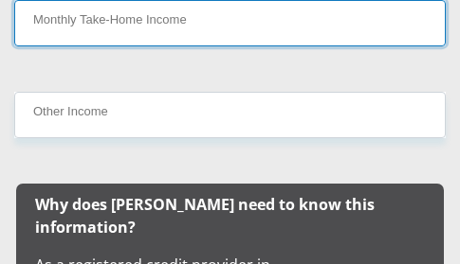
click at [91, 27] on input "Monthly Take-Home Income" at bounding box center [229, 23] width 431 height 46
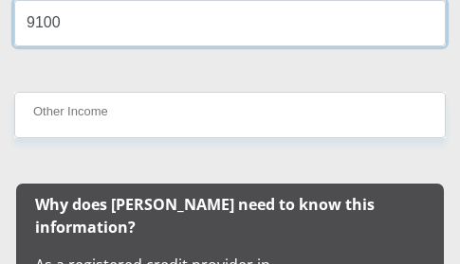
type input "9100"
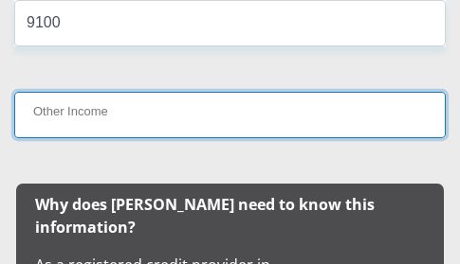
click at [81, 137] on input "Other Income" at bounding box center [229, 115] width 431 height 46
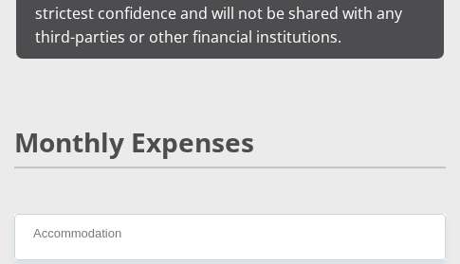
scroll to position [3412, 0]
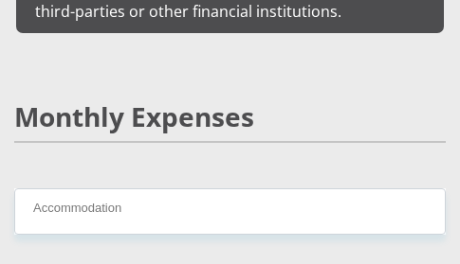
type input "5000"
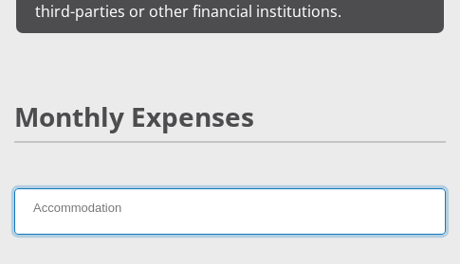
click at [124, 189] on input "Accommodation" at bounding box center [229, 212] width 431 height 46
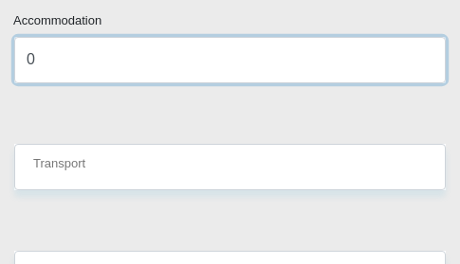
scroll to position [3601, 0]
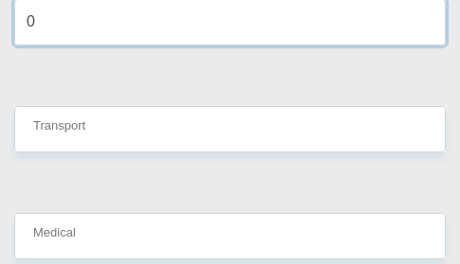
type input "0"
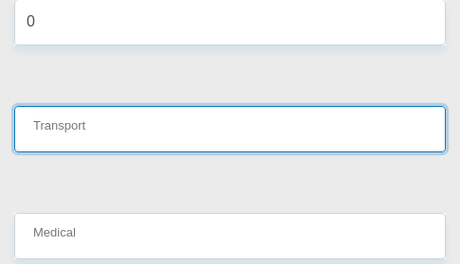
click at [82, 108] on input "Transport" at bounding box center [229, 129] width 431 height 46
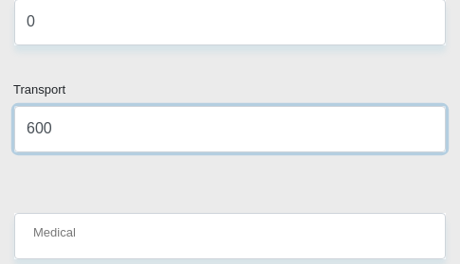
type input "600"
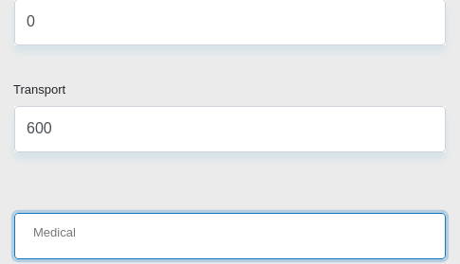
click at [78, 213] on input "Medical" at bounding box center [229, 236] width 431 height 46
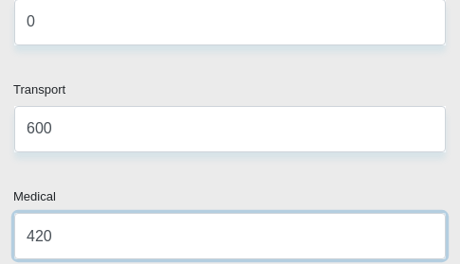
scroll to position [3791, 0]
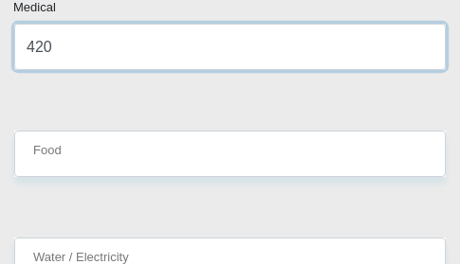
type input "420"
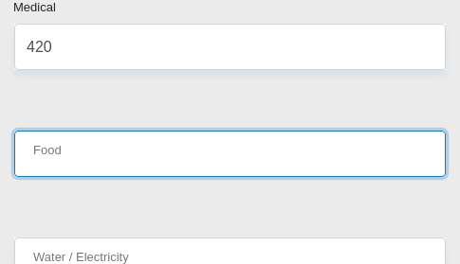
click at [100, 131] on input "Food" at bounding box center [229, 154] width 431 height 46
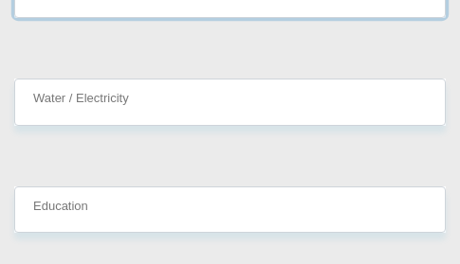
scroll to position [3980, 0]
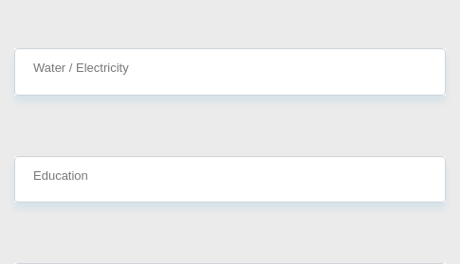
type input "800"
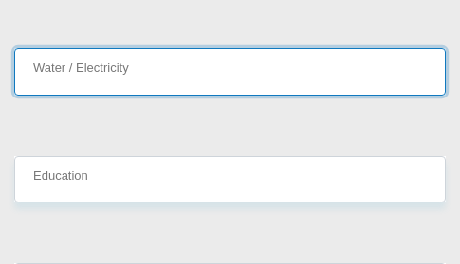
click at [70, 48] on input "Water / Electricity" at bounding box center [229, 71] width 431 height 46
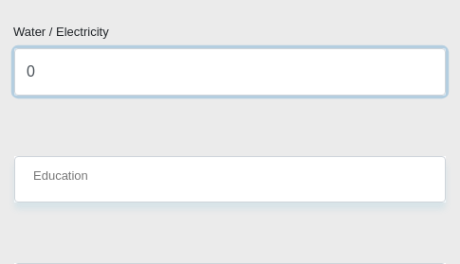
type input "0"
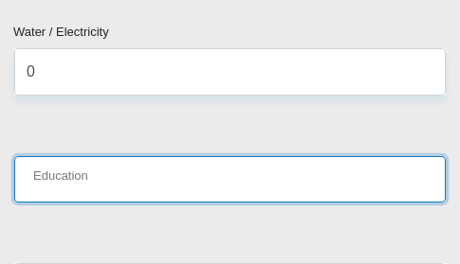
click at [130, 166] on input "Education" at bounding box center [229, 179] width 431 height 46
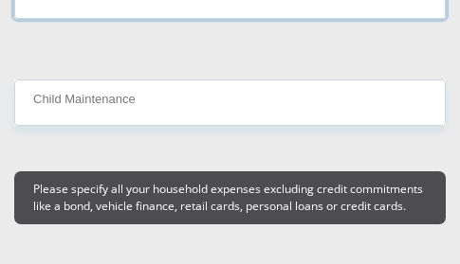
scroll to position [4170, 0]
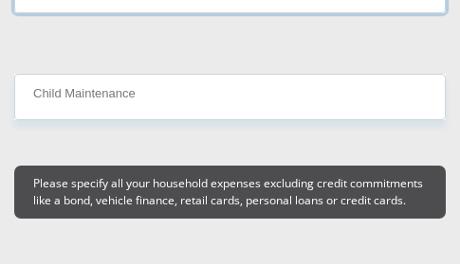
type input "0"
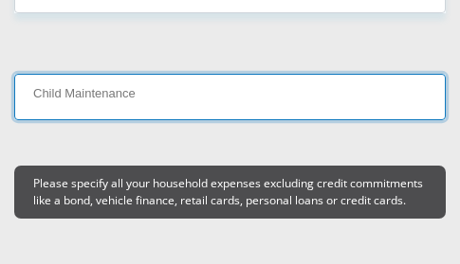
click at [107, 74] on input "Child Maintenance" at bounding box center [229, 97] width 431 height 46
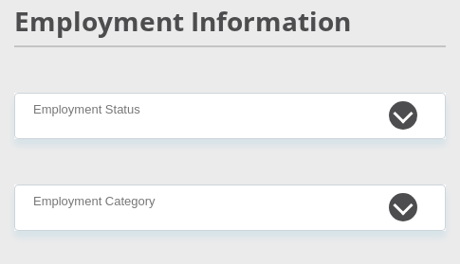
scroll to position [4454, 0]
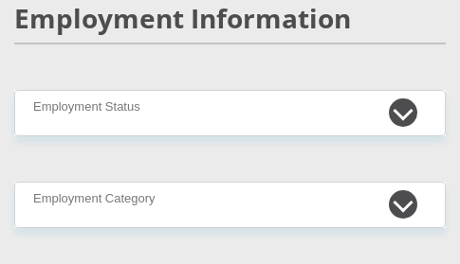
type input "0"
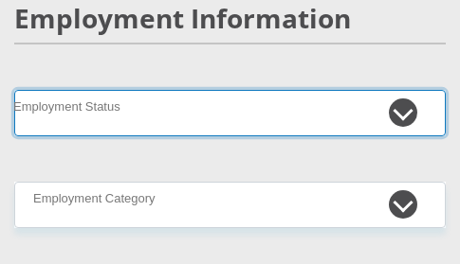
click at [103, 90] on select "Permanent/Full-time Part-time/Casual [DEMOGRAPHIC_DATA] Worker Self-Employed Ho…" at bounding box center [229, 113] width 431 height 46
select select "1"
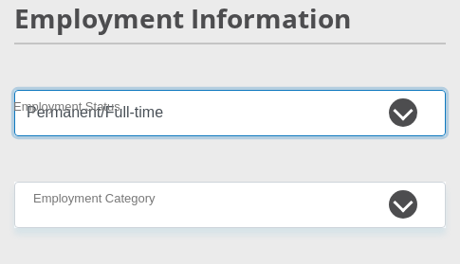
click at [14, 90] on select "Permanent/Full-time Part-time/Casual [DEMOGRAPHIC_DATA] Worker Self-Employed Ho…" at bounding box center [229, 113] width 431 height 46
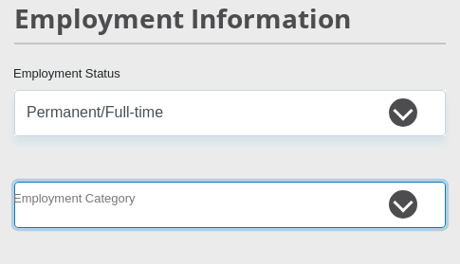
click at [146, 182] on select "AGRICULTURE ALCOHOL & TOBACCO CONSTRUCTION MATERIALS METALLURGY EQUIPMENT FOR R…" at bounding box center [229, 205] width 431 height 46
select select "53"
click at [14, 182] on select "AGRICULTURE ALCOHOL & TOBACCO CONSTRUCTION MATERIALS METALLURGY EQUIPMENT FOR R…" at bounding box center [229, 205] width 431 height 46
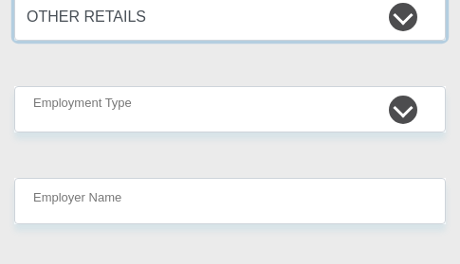
scroll to position [4643, 0]
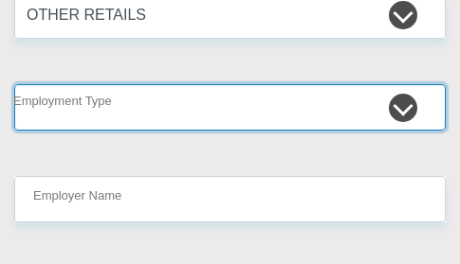
click at [250, 84] on select "College/Lecturer Craft Seller Creative Driver Executive Farmer Forces - Non Com…" at bounding box center [229, 107] width 431 height 46
click at [406, 84] on select "College/Lecturer Craft Seller Creative Driver Executive Farmer Forces - Non Com…" at bounding box center [229, 107] width 431 height 46
click at [203, 84] on select "College/Lecturer Craft Seller Creative Driver Executive Farmer Forces - Non Com…" at bounding box center [229, 107] width 431 height 46
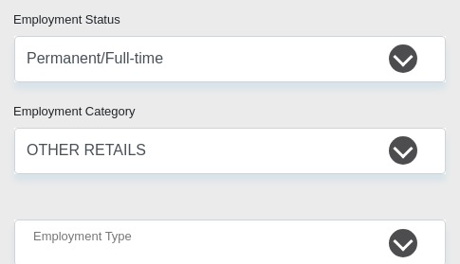
scroll to position [4549, 0]
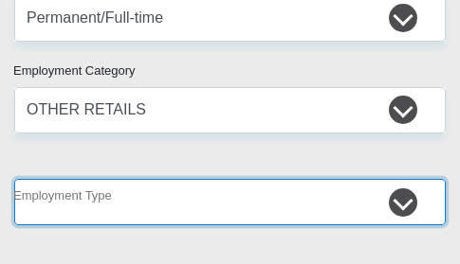
click at [234, 183] on select "College/Lecturer Craft Seller Creative Driver Executive Farmer Forces - Non Com…" at bounding box center [229, 202] width 431 height 46
select select "Executive"
click at [14, 179] on select "College/Lecturer Craft Seller Creative Driver Executive Farmer Forces - Non Com…" at bounding box center [229, 202] width 431 height 46
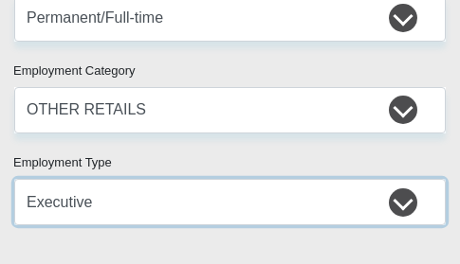
scroll to position [4643, 0]
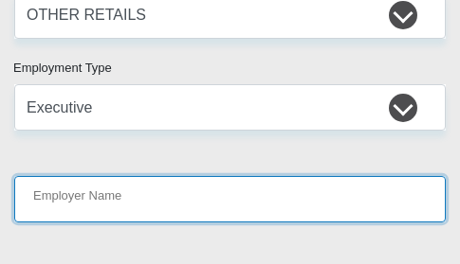
click at [85, 182] on input "Employer Name" at bounding box center [229, 199] width 431 height 46
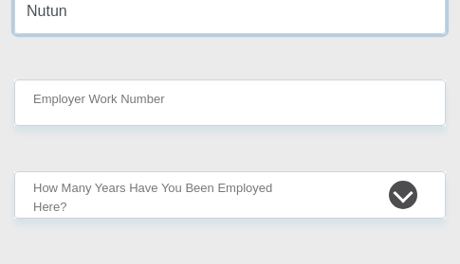
scroll to position [4833, 0]
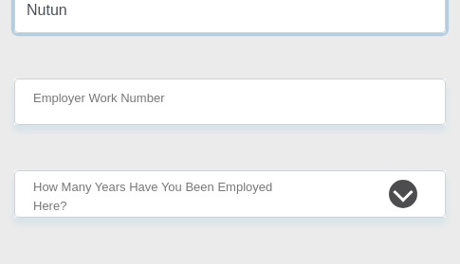
type input "Nutun"
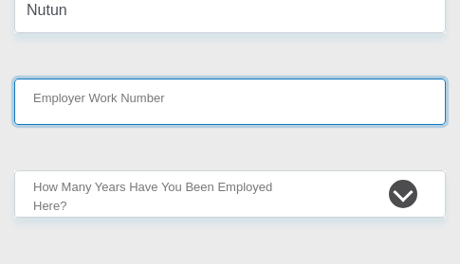
click at [108, 79] on input "Employer Work Number" at bounding box center [229, 102] width 431 height 46
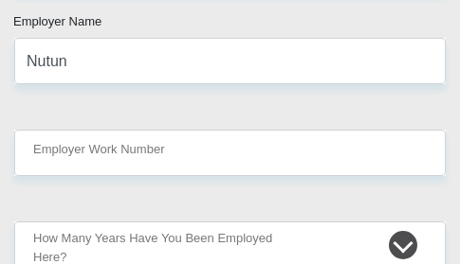
scroll to position [4738, 0]
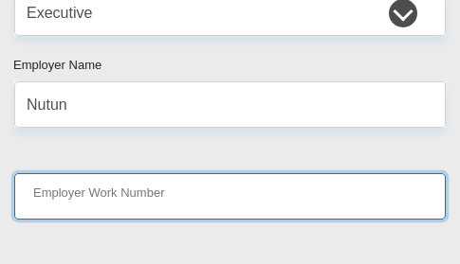
click at [109, 173] on input "Employer Work Number" at bounding box center [229, 196] width 431 height 46
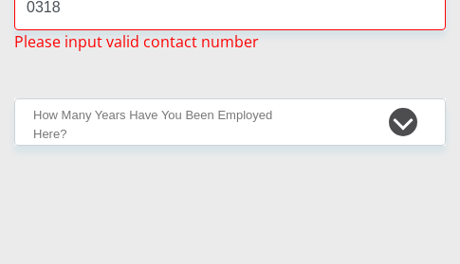
scroll to position [4833, 0]
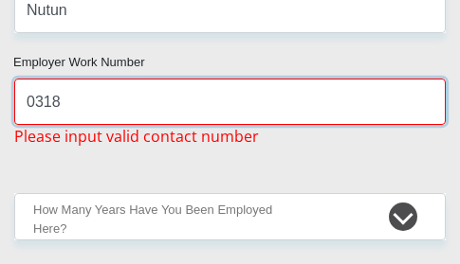
click at [236, 79] on input "0318" at bounding box center [229, 102] width 431 height 46
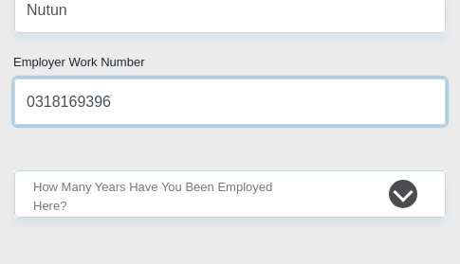
type input "0318169396"
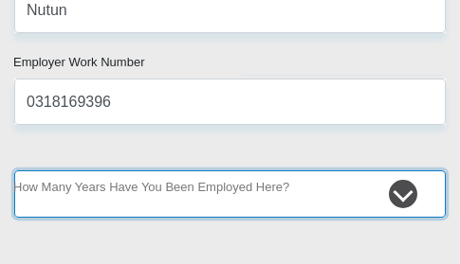
click at [248, 171] on select "less than 1 year 1-3 years 3-5 years 5+ years" at bounding box center [229, 194] width 431 height 46
select select "24"
click at [14, 171] on select "less than 1 year 1-3 years 3-5 years 5+ years" at bounding box center [229, 194] width 431 height 46
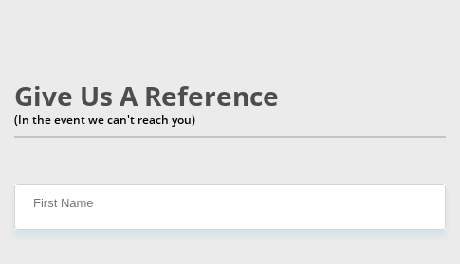
scroll to position [5117, 0]
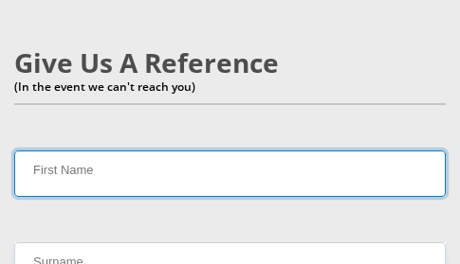
drag, startPoint x: 140, startPoint y: 152, endPoint x: 70, endPoint y: 157, distance: 70.4
click at [134, 151] on input "First Name" at bounding box center [229, 174] width 431 height 46
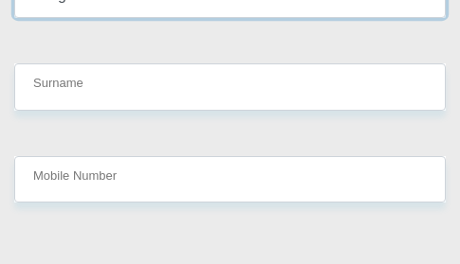
scroll to position [5307, 0]
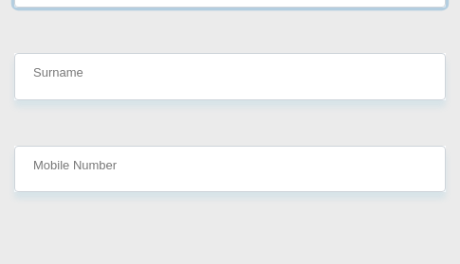
type input "Hlengiwe"
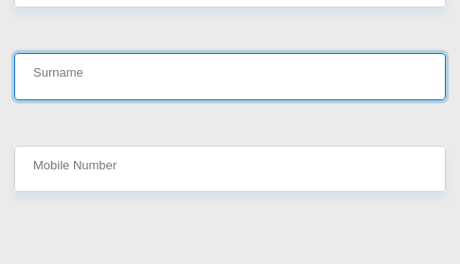
click at [78, 53] on input "Surname" at bounding box center [229, 76] width 431 height 46
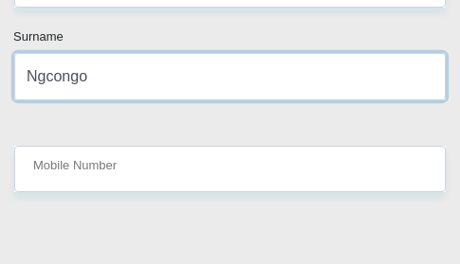
type input "Ngcongo"
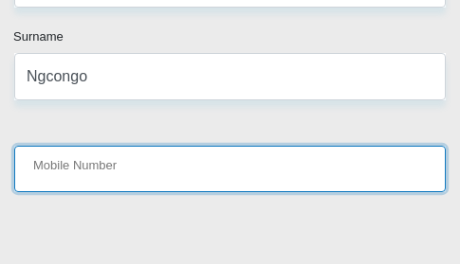
click at [102, 150] on input "Mobile Number" at bounding box center [229, 169] width 431 height 46
paste input "0843157592"
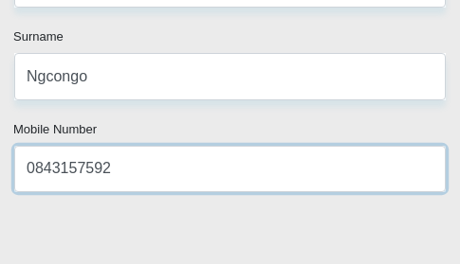
type input "0843157592"
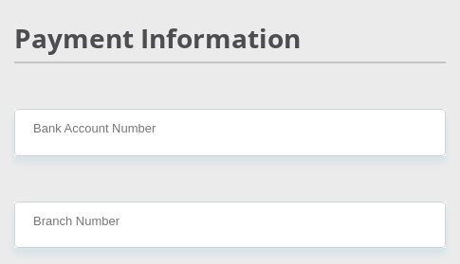
scroll to position [5591, 0]
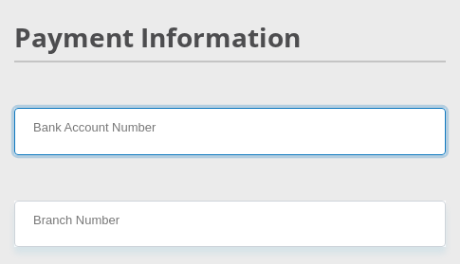
click at [94, 108] on input "Bank Account Number" at bounding box center [229, 131] width 431 height 46
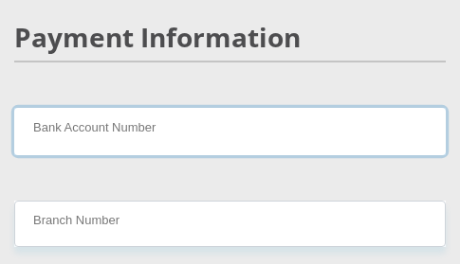
click at [125, 108] on input "Bank Account Number" at bounding box center [229, 131] width 431 height 46
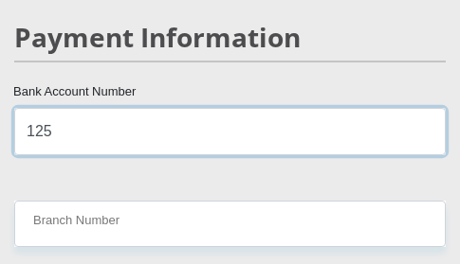
click at [154, 115] on input "125" at bounding box center [229, 131] width 431 height 46
type input "1256729947"
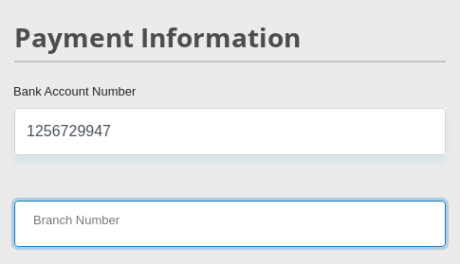
click at [198, 205] on input "Branch Number" at bounding box center [229, 224] width 431 height 46
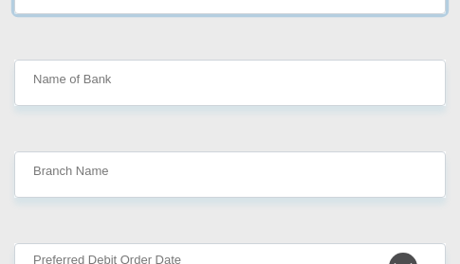
scroll to position [5781, 0]
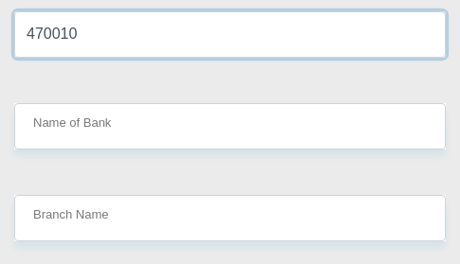
type input "470010"
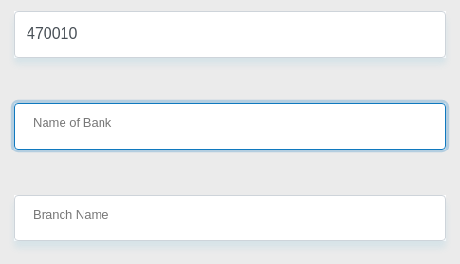
click at [95, 103] on input "Name of Bank" at bounding box center [229, 126] width 431 height 46
type input "CAPITEC BANK LIMITED"
type input "CAPITEC BANK CPC"
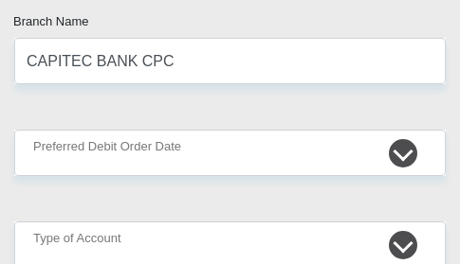
scroll to position [5970, 0]
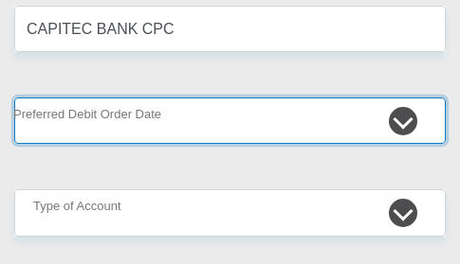
click at [112, 98] on select "1st 2nd 3rd 4th 5th 7th 18th 19th 20th 21st 22nd 23rd 24th 25th 26th 27th 28th …" at bounding box center [229, 121] width 431 height 46
select select "30"
click at [14, 98] on select "1st 2nd 3rd 4th 5th 7th 18th 19th 20th 21st 22nd 23rd 24th 25th 26th 27th 28th …" at bounding box center [229, 121] width 431 height 46
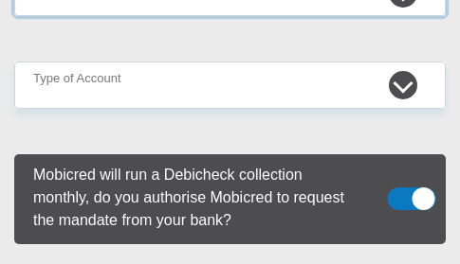
scroll to position [6065, 0]
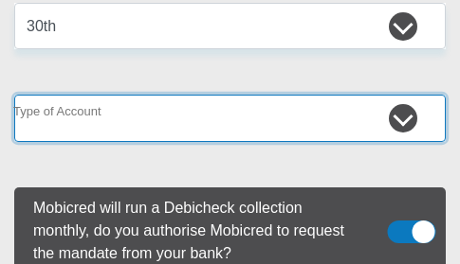
click at [141, 95] on select "Cheque Savings" at bounding box center [229, 118] width 431 height 46
select select "SAV"
click at [14, 95] on select "Cheque Savings" at bounding box center [229, 118] width 431 height 46
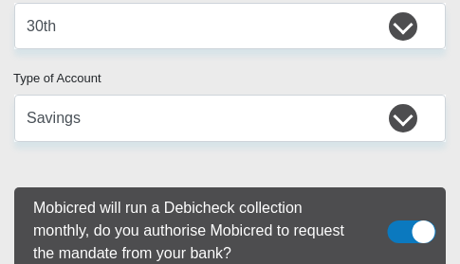
click at [411, 221] on span at bounding box center [412, 232] width 48 height 23
click at [403, 204] on input "checkbox" at bounding box center [403, 204] width 0 height 0
click at [419, 221] on span at bounding box center [412, 232] width 48 height 23
click at [403, 204] on input "checkbox" at bounding box center [403, 204] width 0 height 0
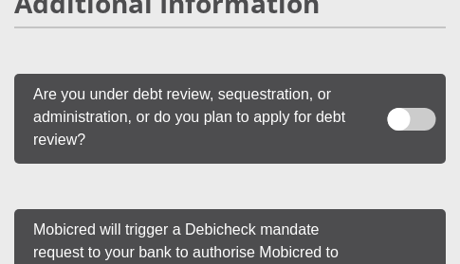
scroll to position [7581, 0]
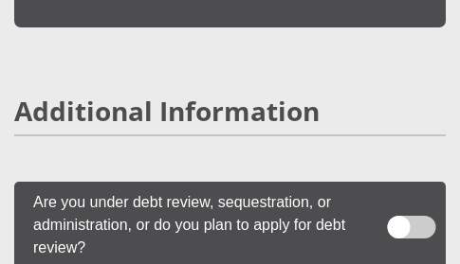
click at [427, 183] on label at bounding box center [229, 227] width 431 height 90
click at [403, 198] on input "checkbox" at bounding box center [403, 198] width 0 height 0
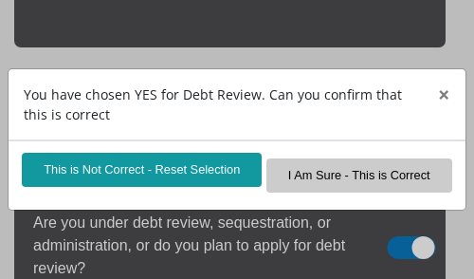
click at [390, 225] on div "You have chosen YES for Debt Review. Can you confirm that this is correct × Thi…" at bounding box center [237, 139] width 474 height 279
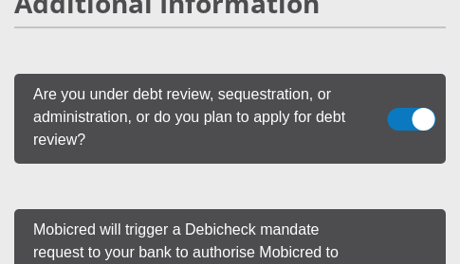
scroll to position [7656, 0]
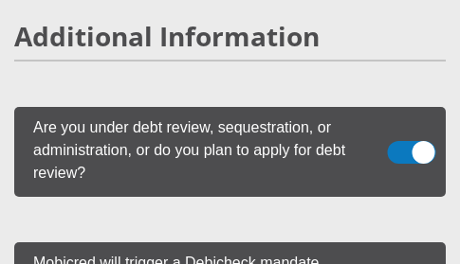
click at [392, 141] on span at bounding box center [412, 152] width 48 height 23
click at [403, 123] on input "checkbox" at bounding box center [403, 123] width 0 height 0
click at [414, 141] on span at bounding box center [412, 152] width 48 height 23
click at [403, 123] on input "checkbox" at bounding box center [403, 123] width 0 height 0
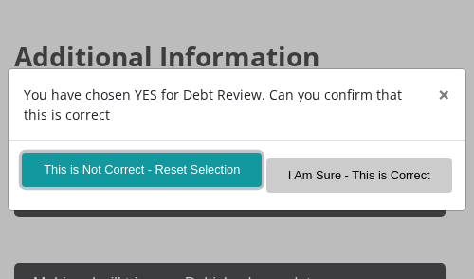
click at [171, 164] on button "This is Not Correct - Reset Selection" at bounding box center [142, 169] width 240 height 33
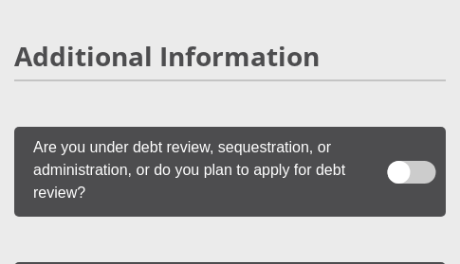
click at [425, 161] on span at bounding box center [412, 172] width 48 height 23
click at [403, 143] on input "checkbox" at bounding box center [403, 143] width 0 height 0
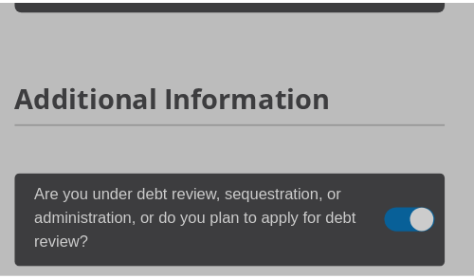
scroll to position [7616, 0]
